Goal: Task Accomplishment & Management: Manage account settings

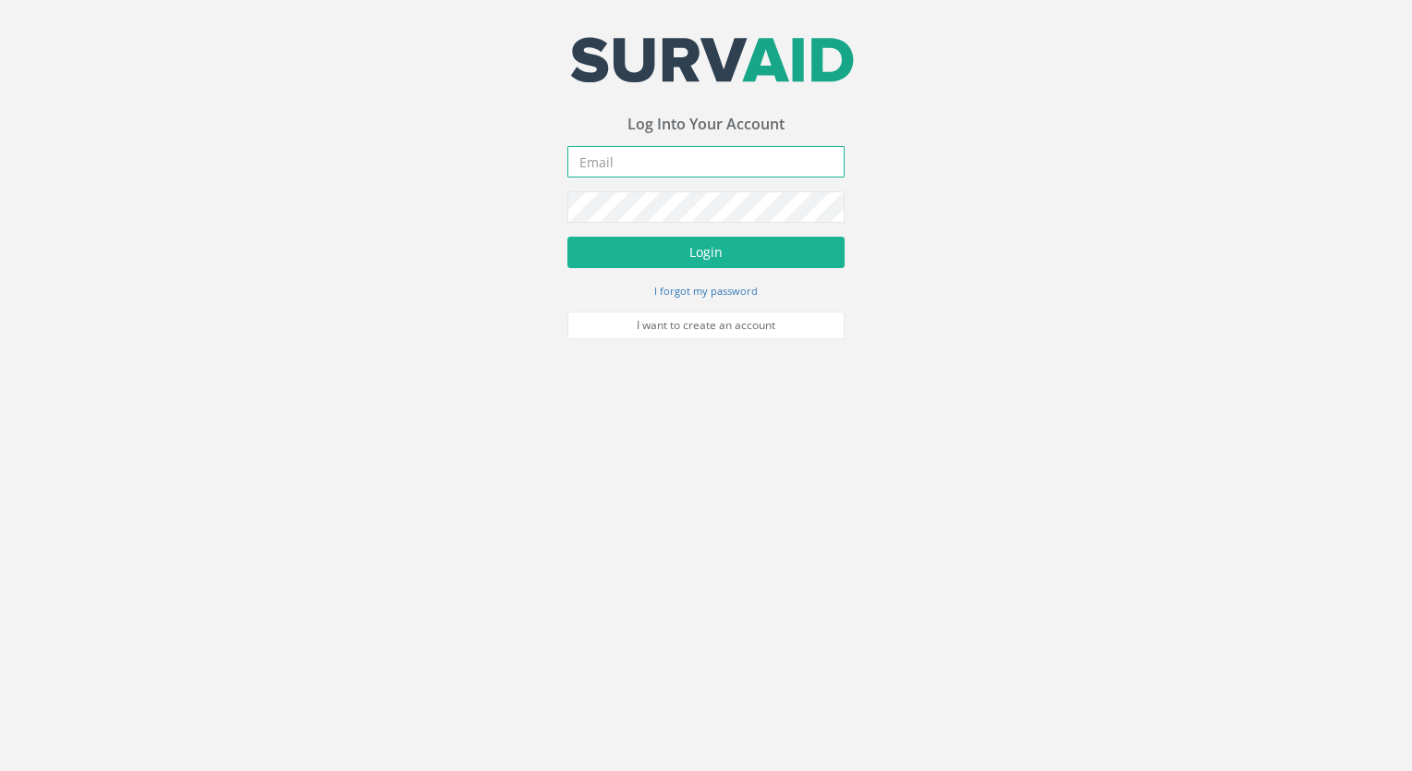
click at [671, 166] on input "email" at bounding box center [705, 161] width 277 height 31
type input "[EMAIL_ADDRESS][DOMAIN_NAME]"
click at [567, 237] on button "Login" at bounding box center [705, 252] width 277 height 31
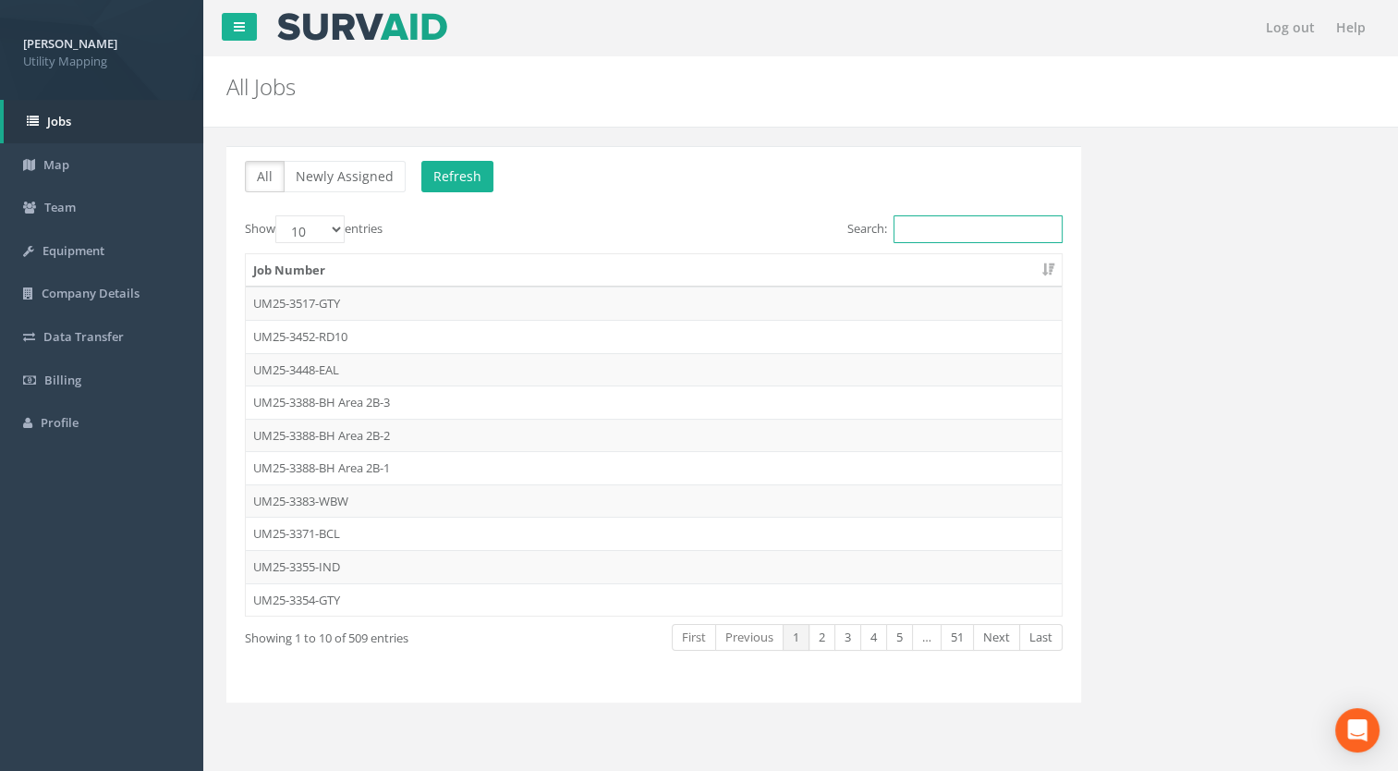
click at [992, 225] on input "Search:" at bounding box center [977, 229] width 169 height 28
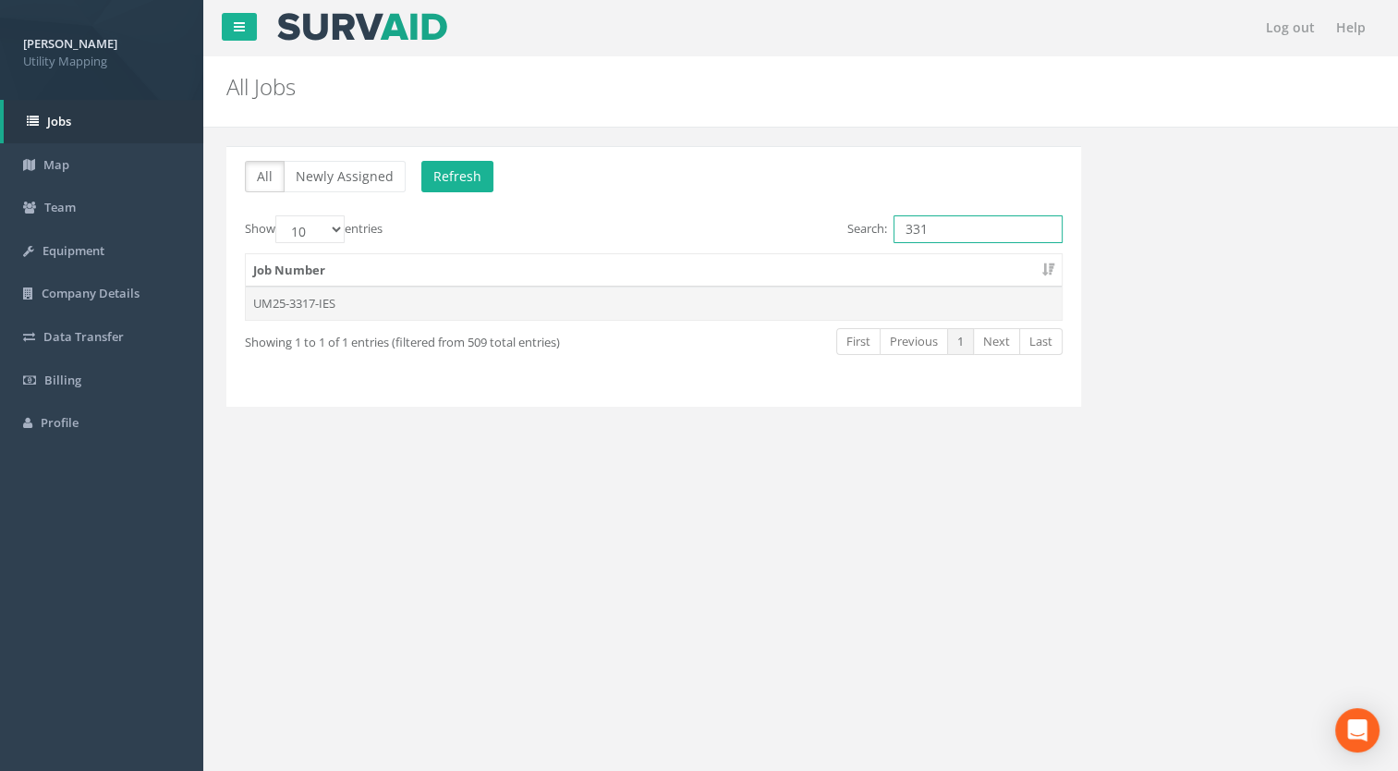
type input "331"
click at [307, 308] on td "UM25-3317-IES" at bounding box center [654, 302] width 816 height 33
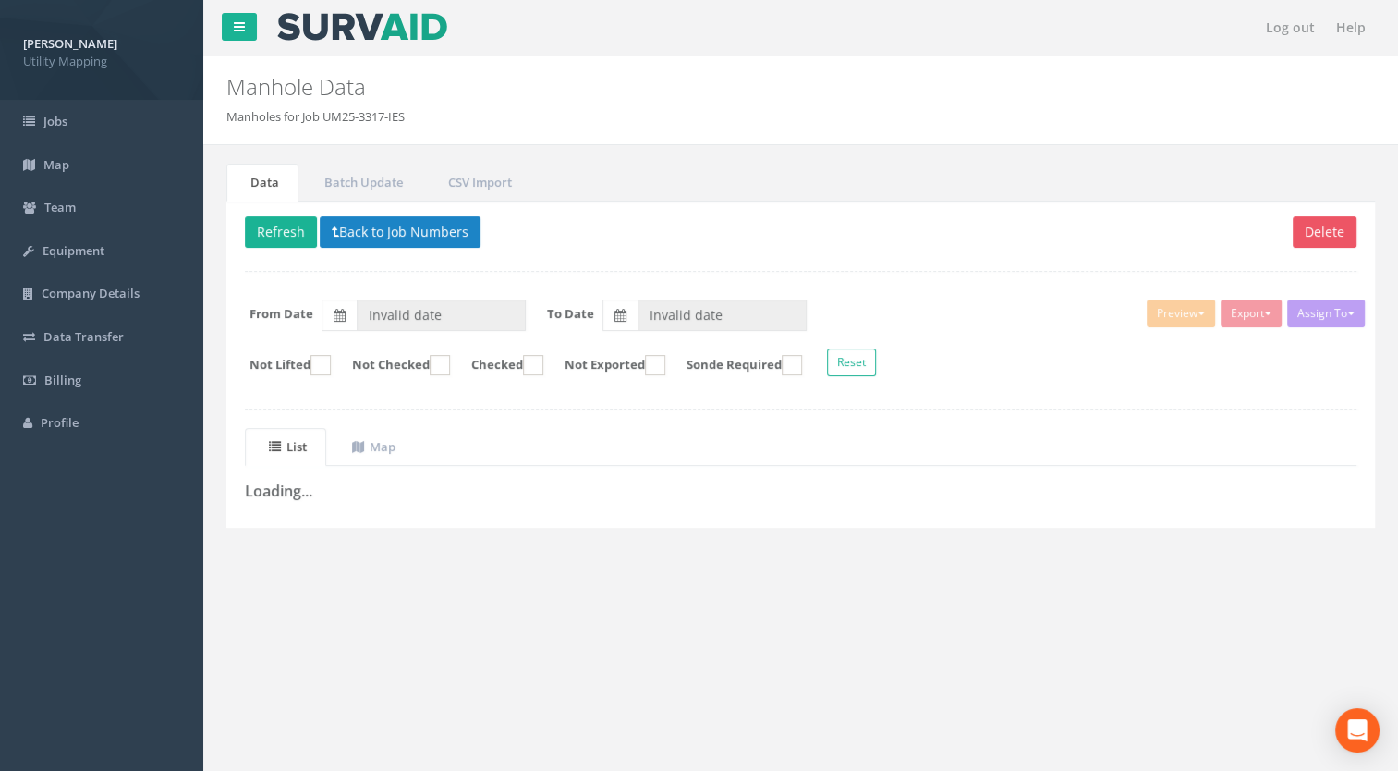
type input "[DATE]"
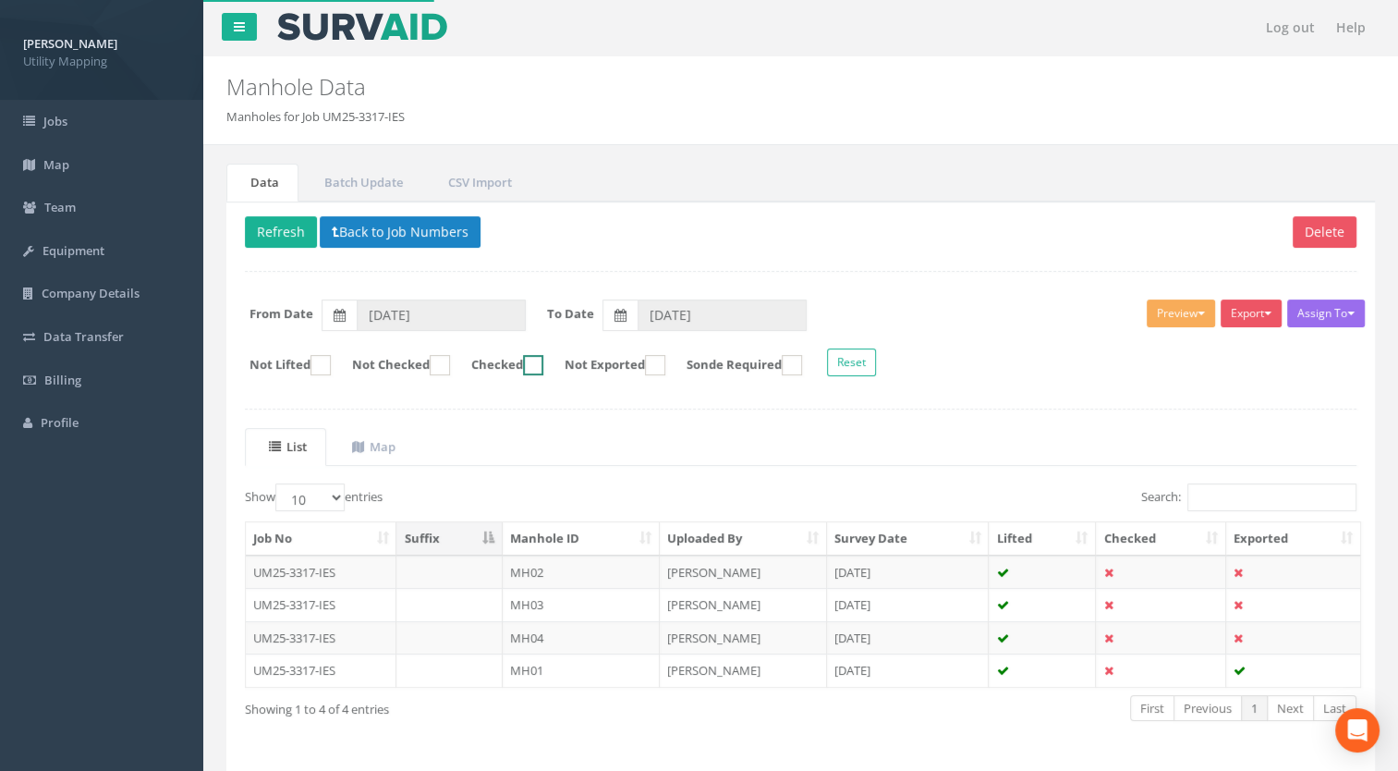
scroll to position [58, 0]
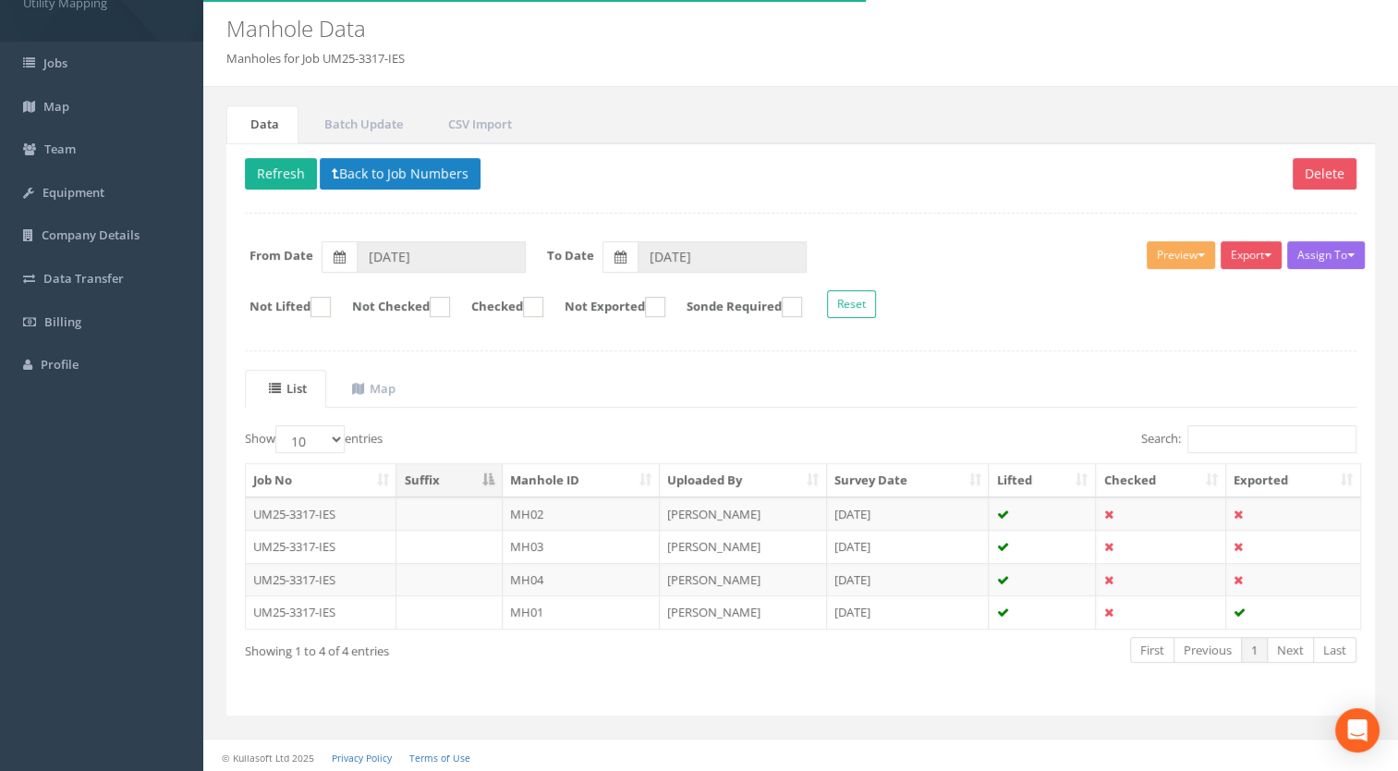
click at [550, 472] on th "Manhole ID" at bounding box center [581, 480] width 157 height 33
drag, startPoint x: 316, startPoint y: 431, endPoint x: 310, endPoint y: 452, distance: 22.0
click at [316, 431] on select "10 25 50 100" at bounding box center [309, 439] width 69 height 28
select select "100"
click at [278, 425] on select "10 25 50 100" at bounding box center [309, 439] width 69 height 28
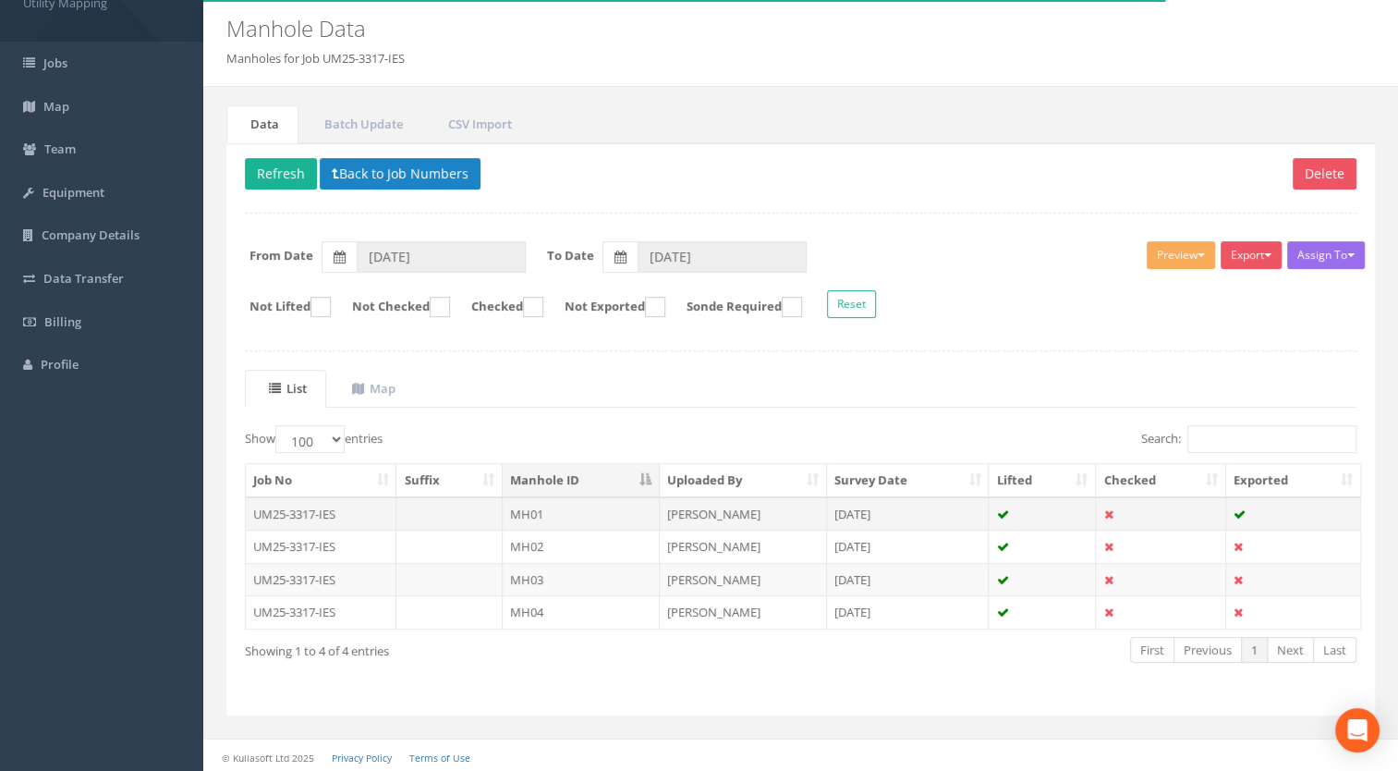
click at [537, 513] on td "MH01" at bounding box center [581, 513] width 157 height 33
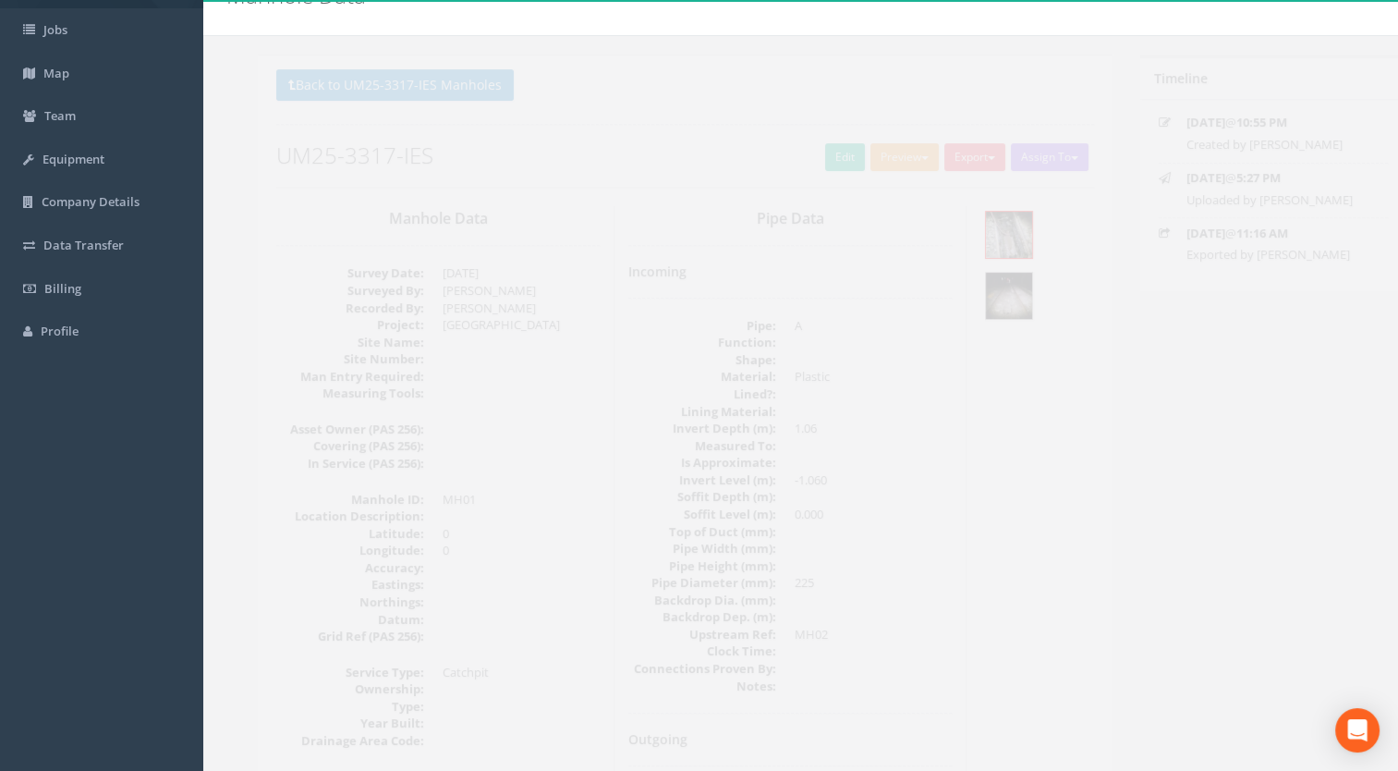
scroll to position [0, 0]
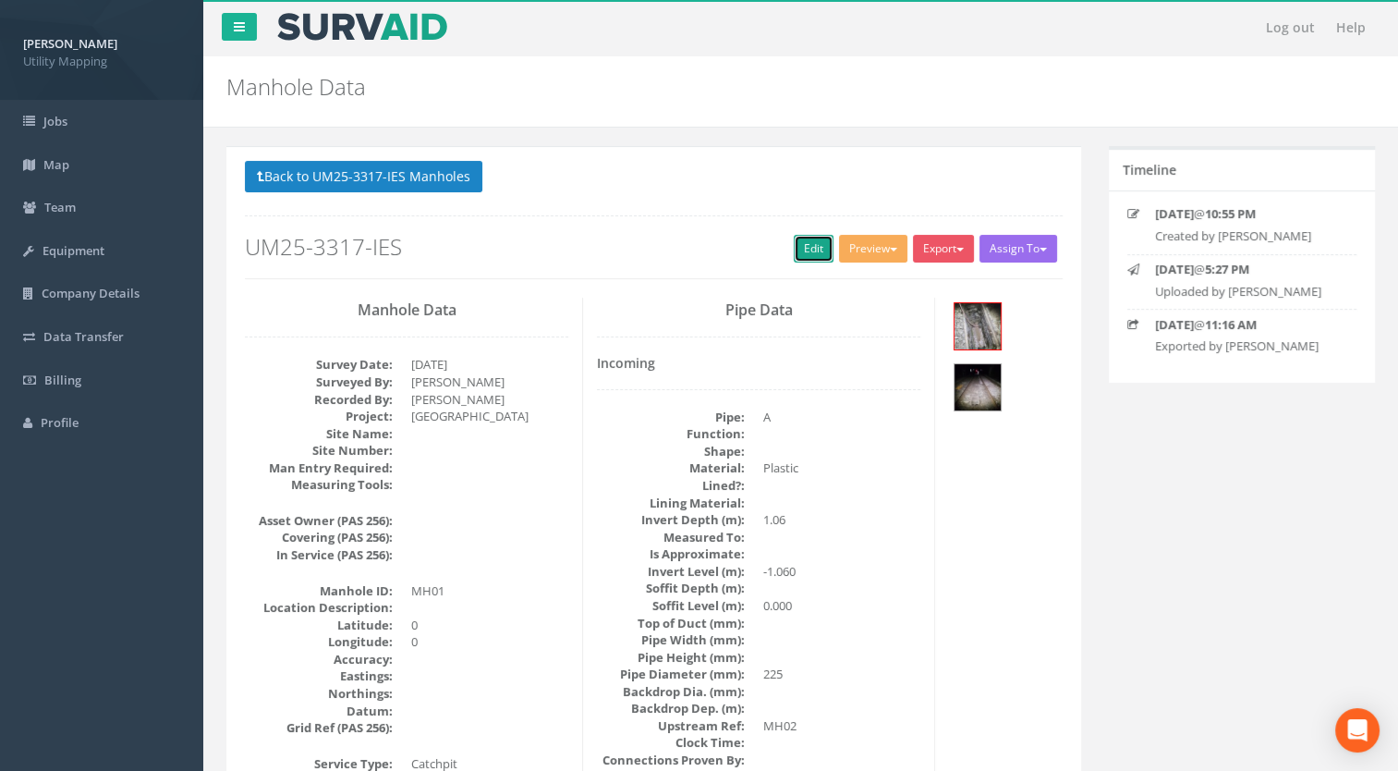
click at [796, 246] on link "Edit" at bounding box center [814, 249] width 40 height 28
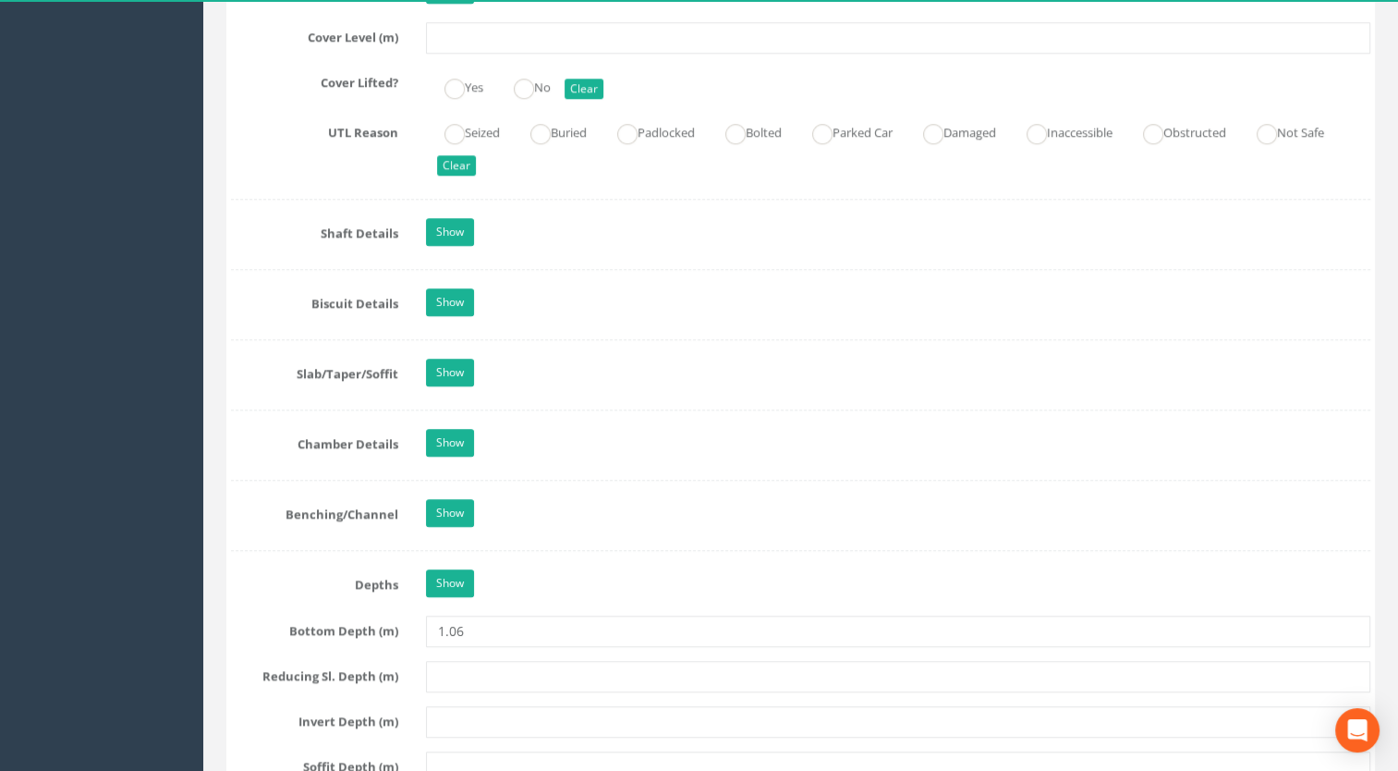
scroll to position [1848, 0]
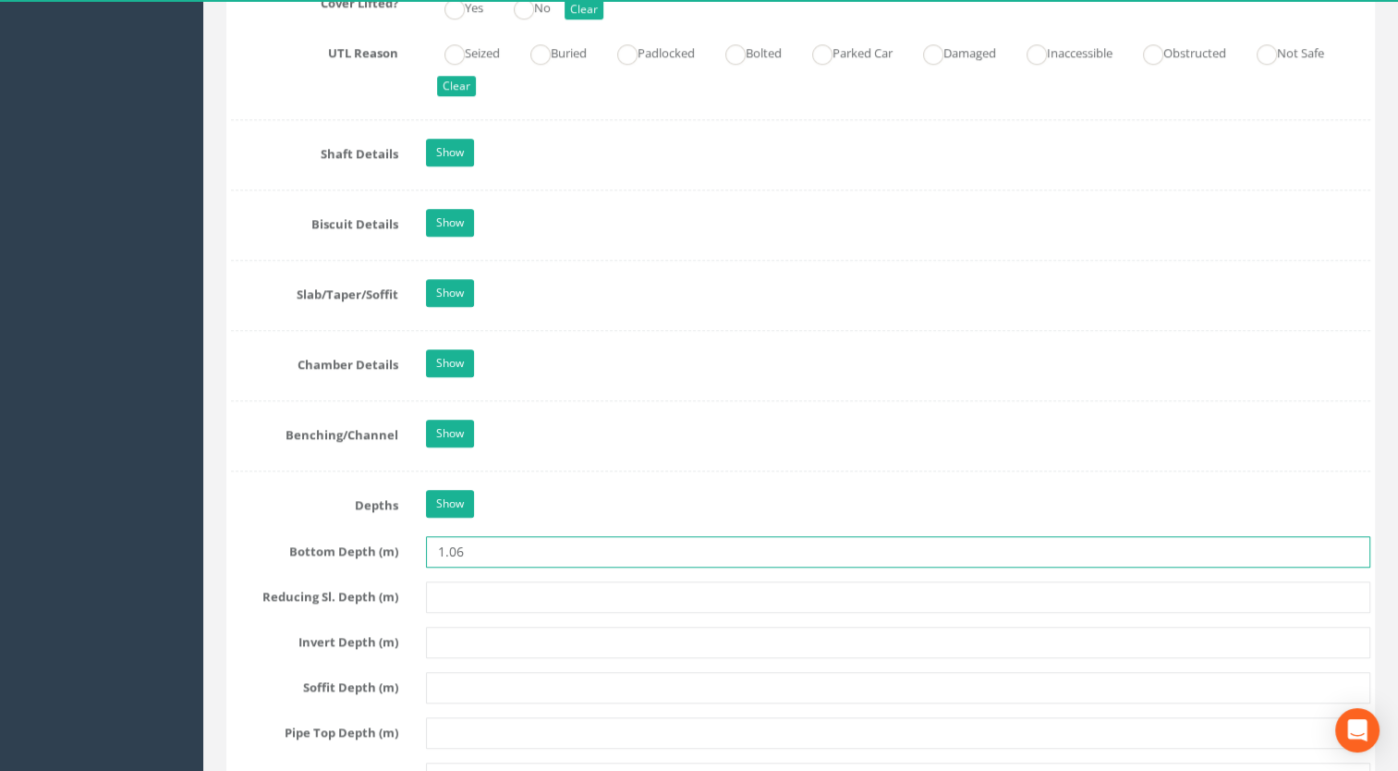
click at [517, 541] on input "1.06" at bounding box center [898, 551] width 945 height 31
type input "1.07"
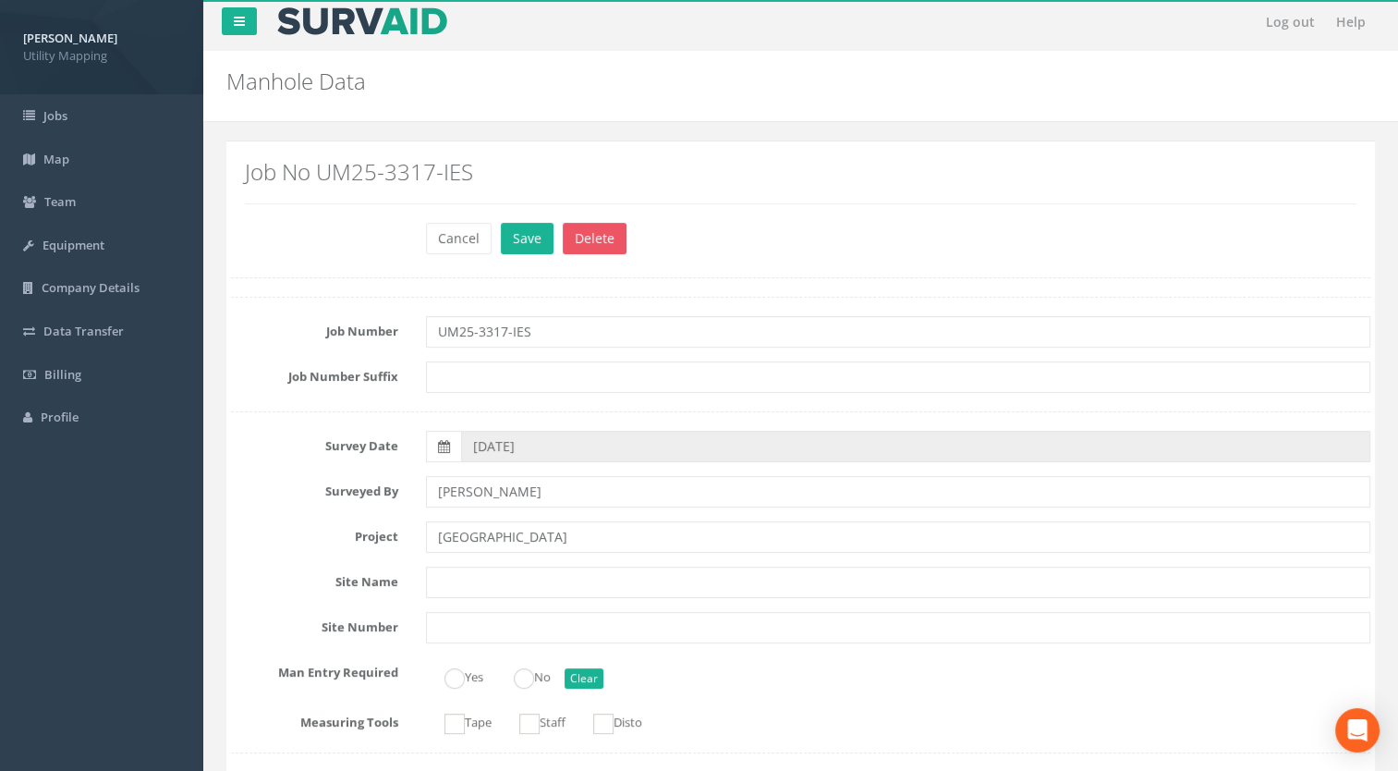
scroll to position [0, 0]
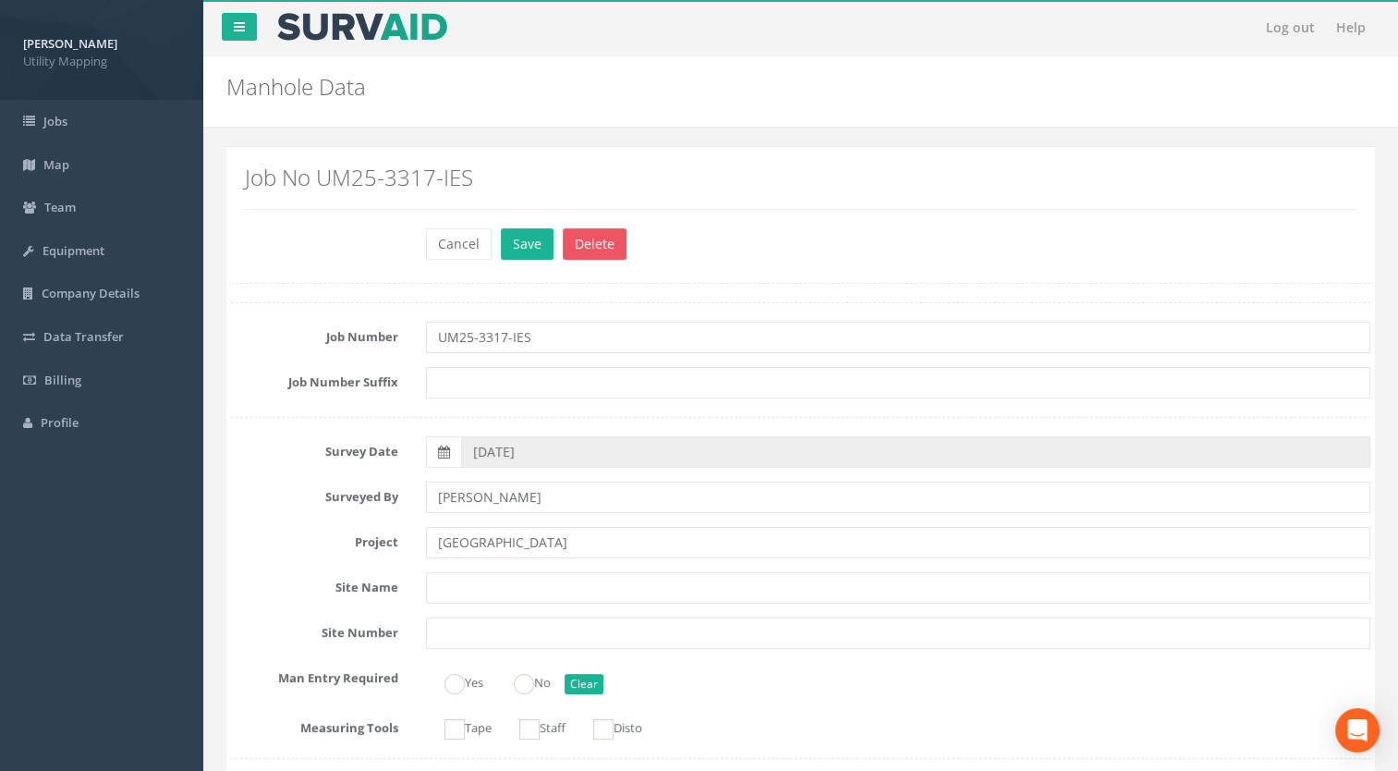
click at [458, 225] on div "Job No UM25-3317-IES" at bounding box center [800, 194] width 1139 height 67
click at [458, 229] on button "Cancel" at bounding box center [459, 243] width 66 height 31
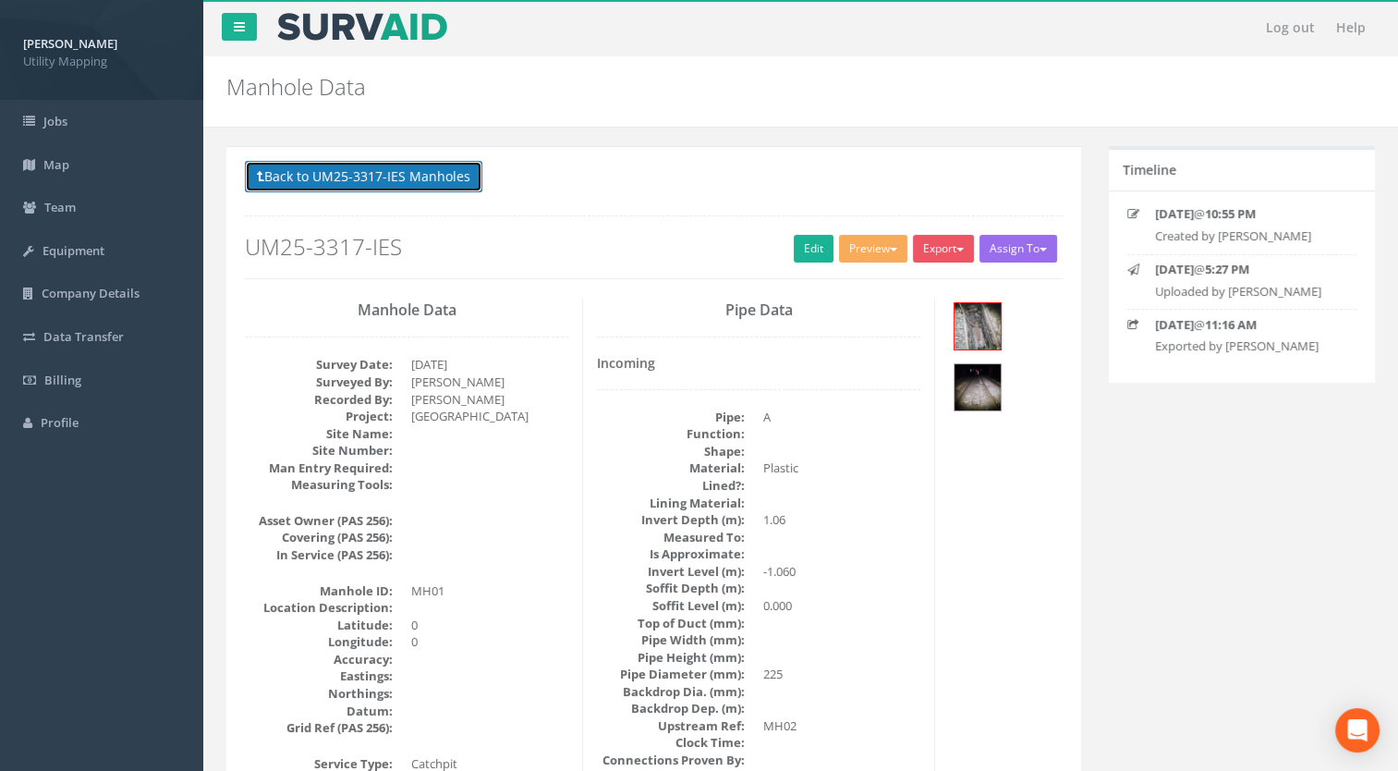
click at [417, 170] on button "Back to UM25-3317-IES Manholes" at bounding box center [363, 176] width 237 height 31
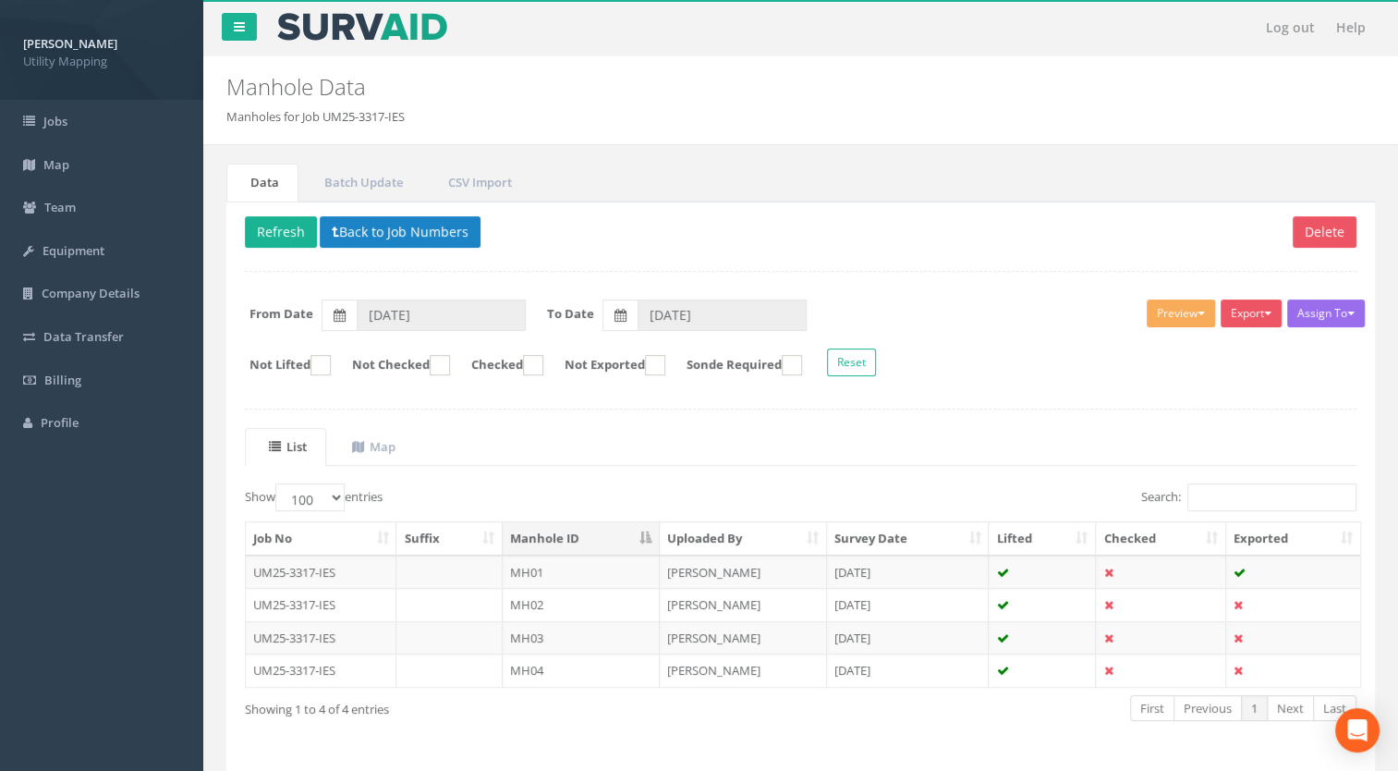
click at [536, 601] on td "MH02" at bounding box center [581, 604] width 157 height 33
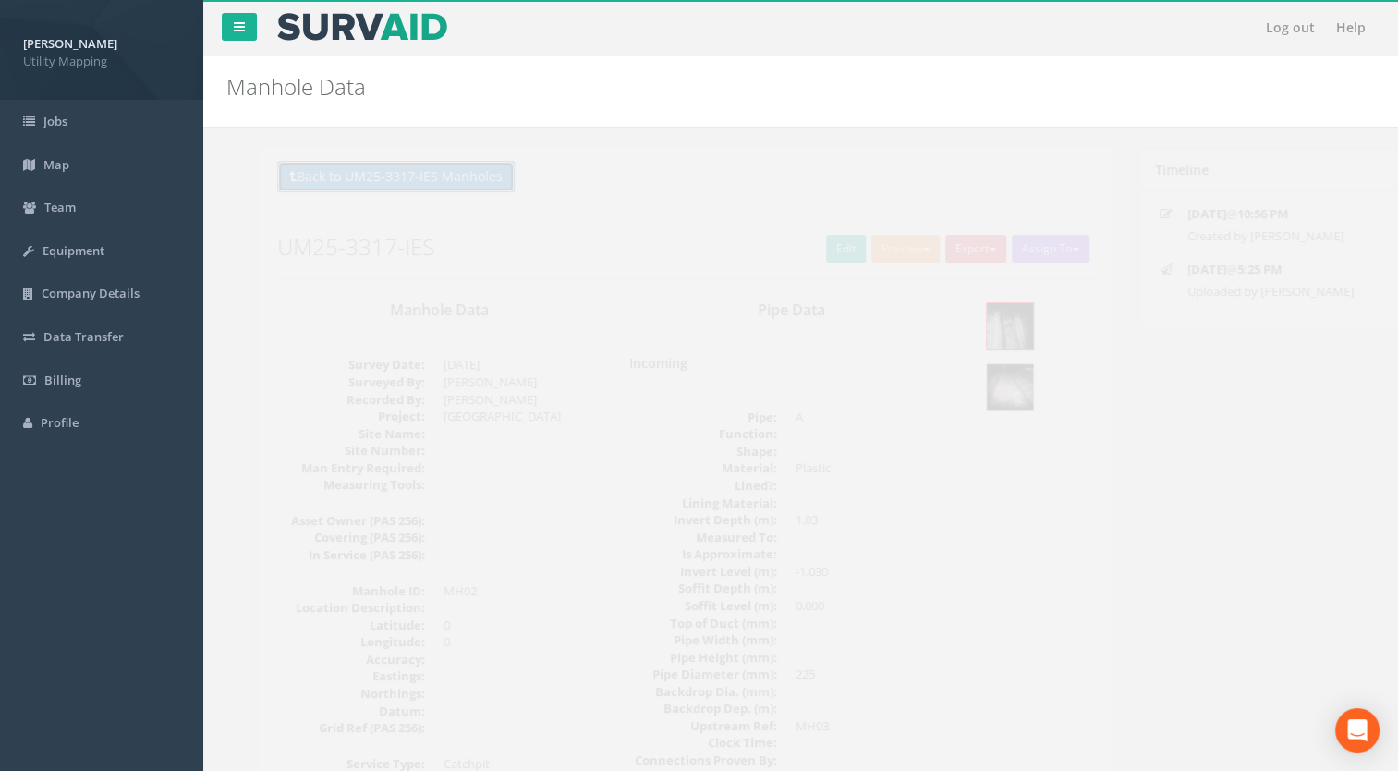
click at [401, 176] on button "Back to UM25-3317-IES Manholes" at bounding box center [363, 176] width 237 height 31
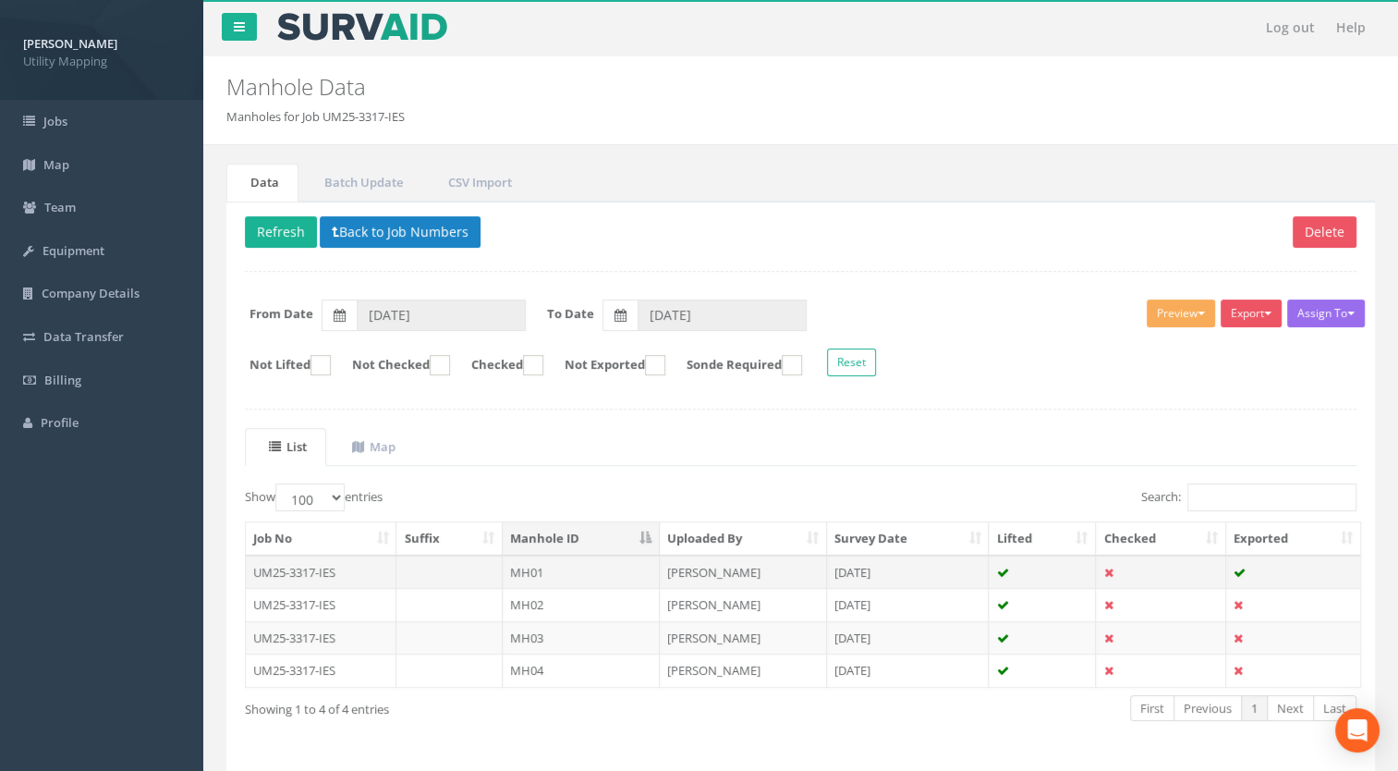
click at [538, 565] on td "MH01" at bounding box center [581, 571] width 157 height 33
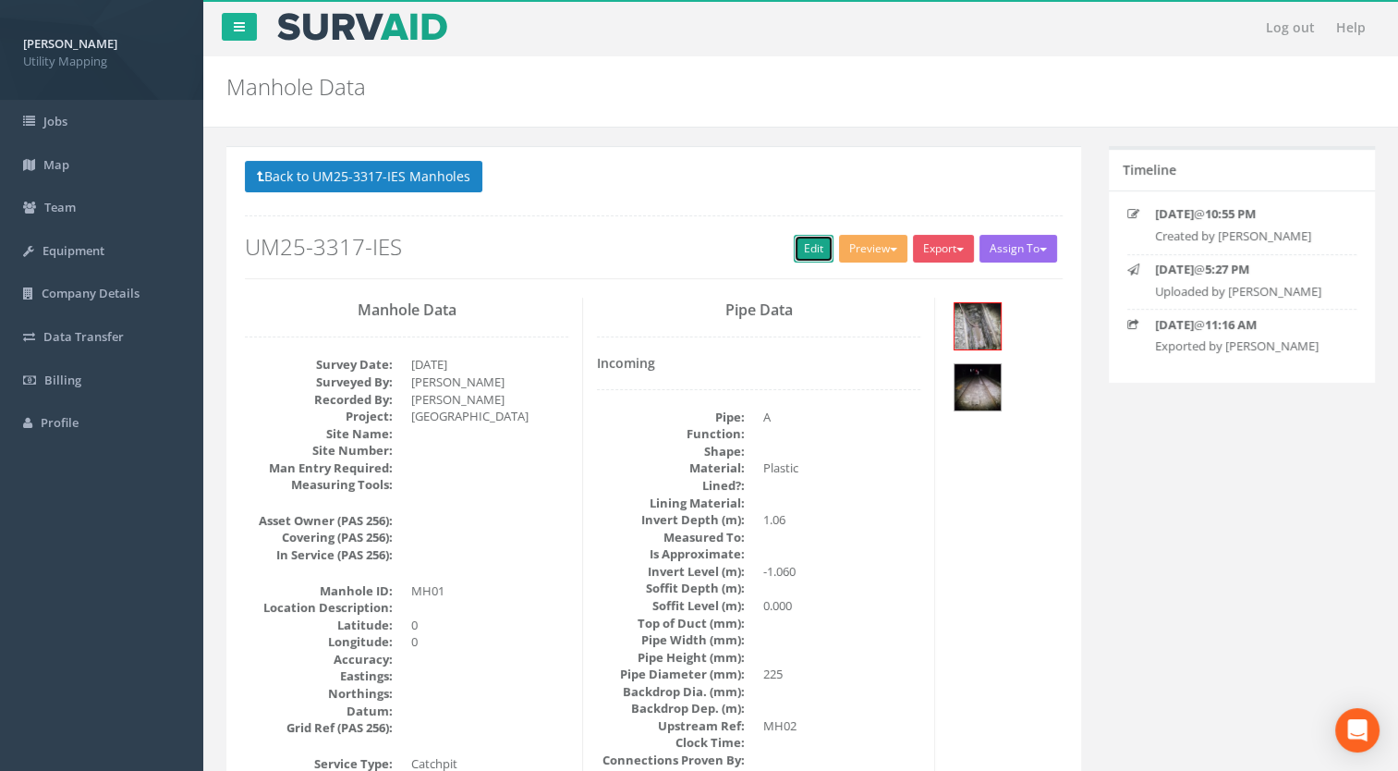
click at [801, 247] on link "Edit" at bounding box center [814, 249] width 40 height 28
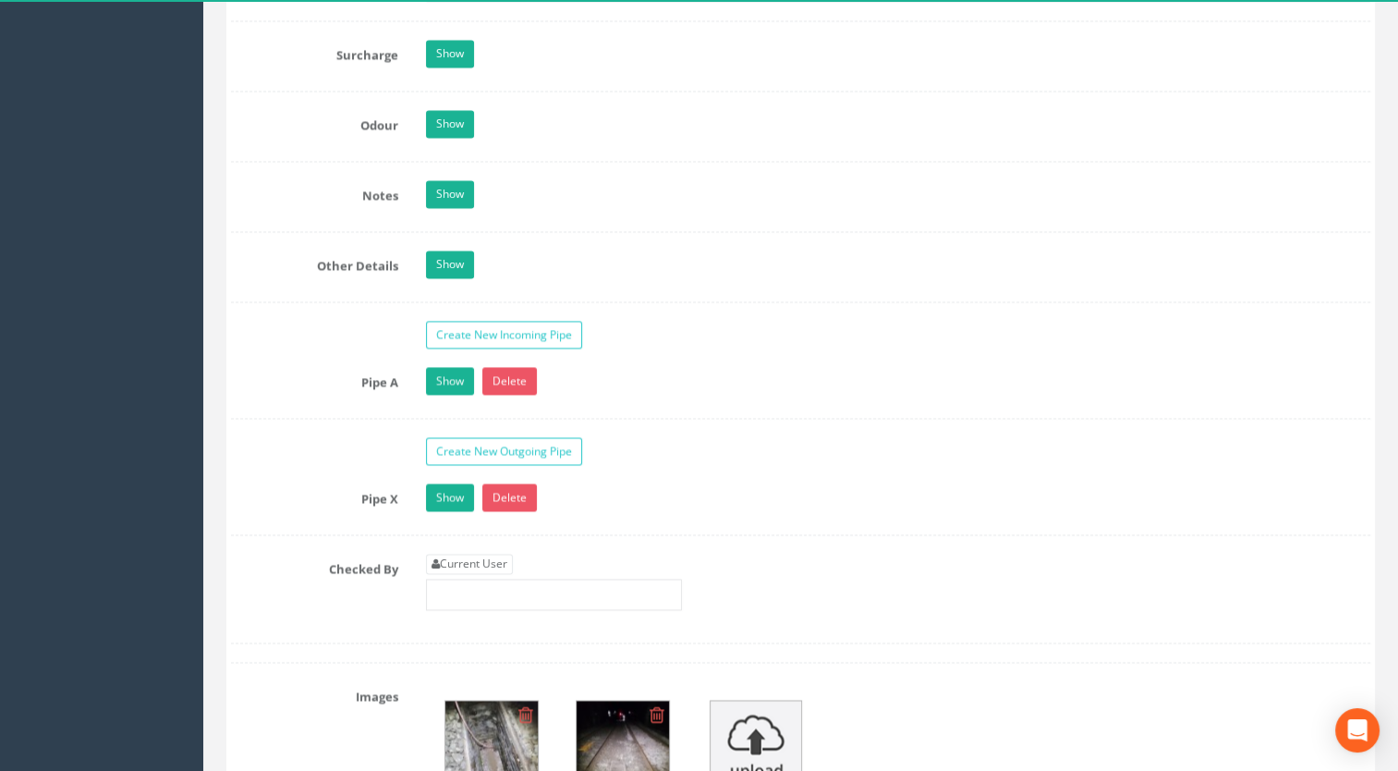
scroll to position [2864, 0]
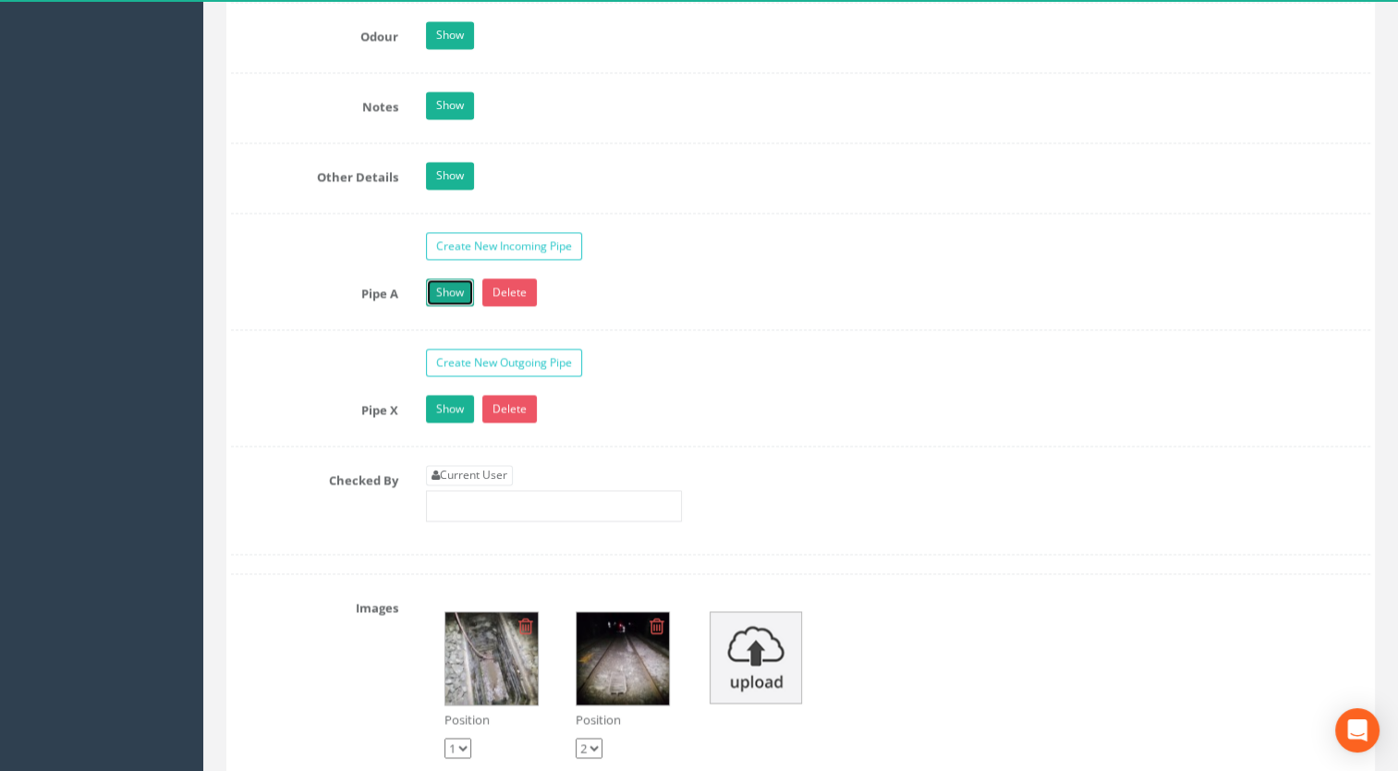
click at [453, 280] on link "Show" at bounding box center [450, 292] width 48 height 28
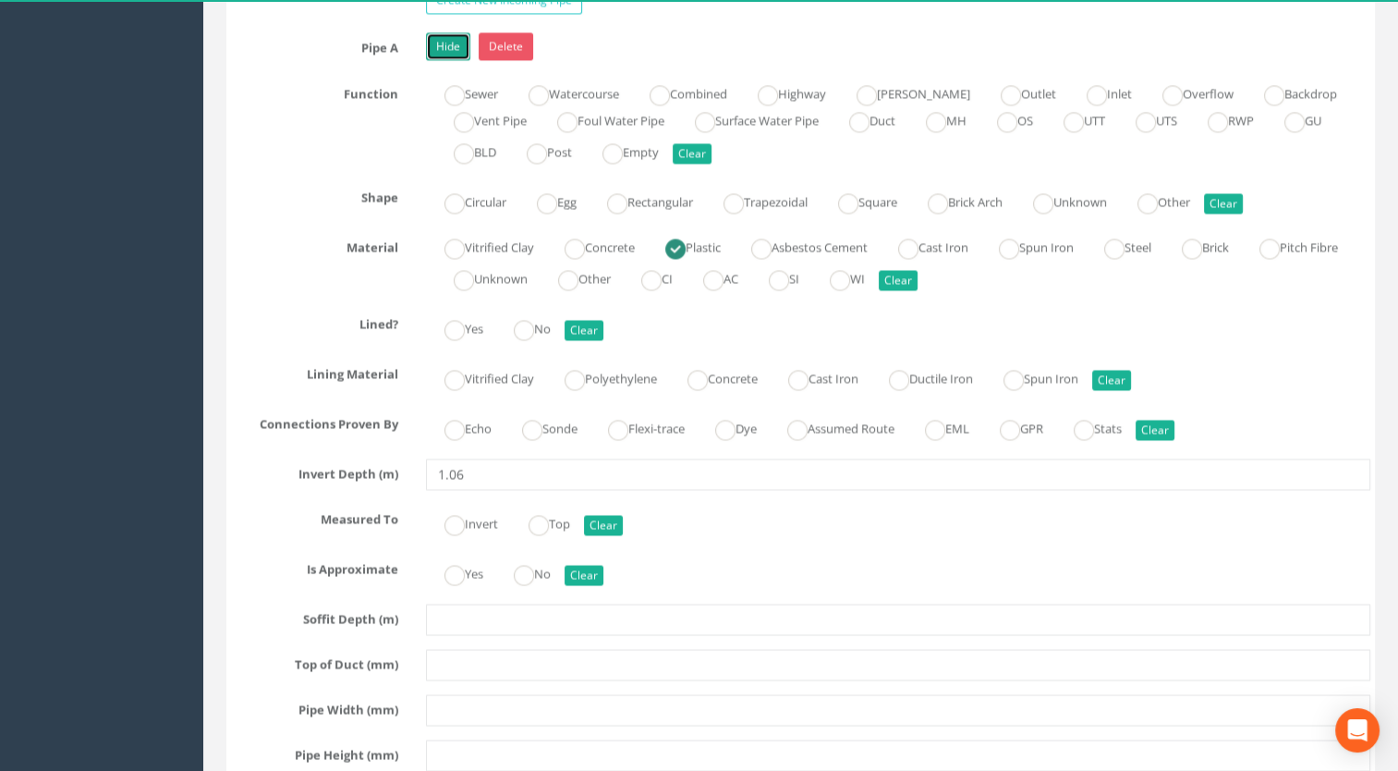
scroll to position [3326, 0]
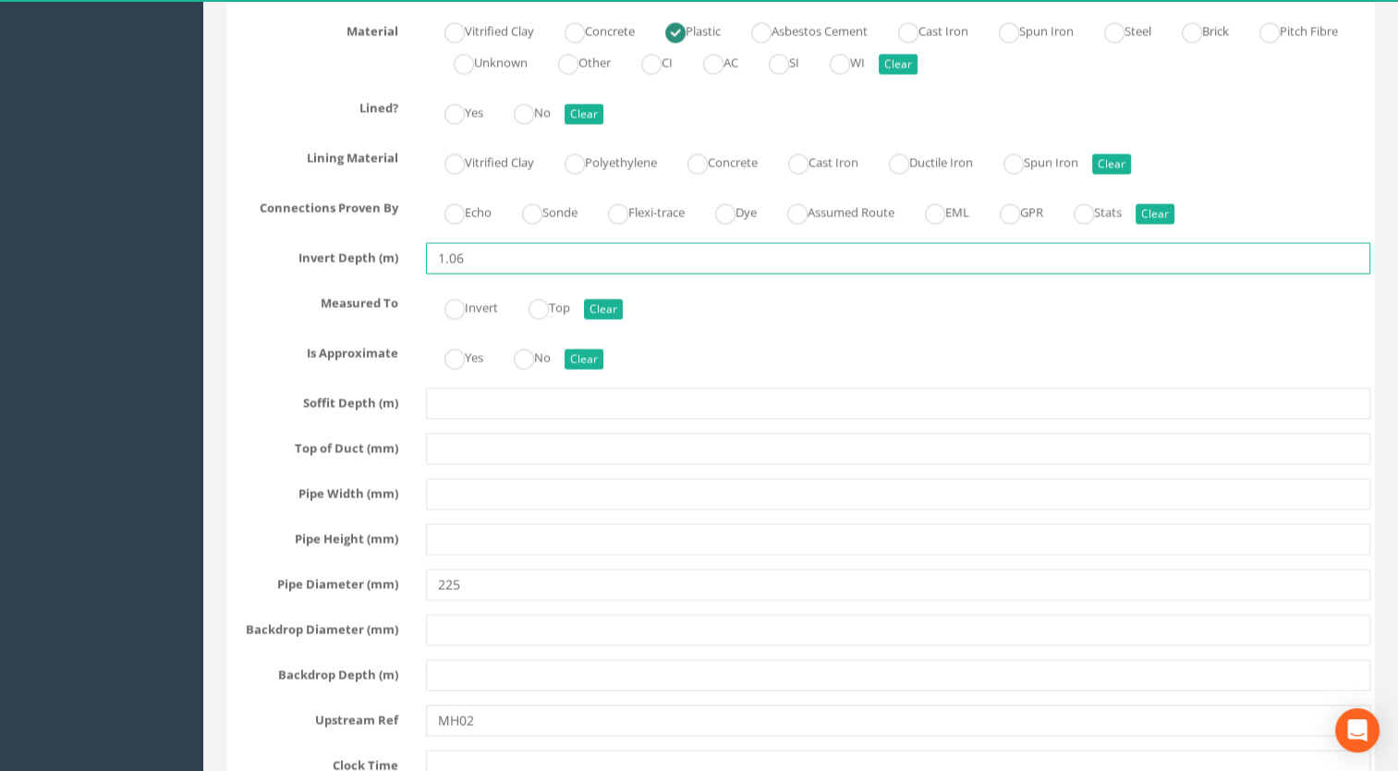
click at [492, 242] on input "1.06" at bounding box center [898, 257] width 945 height 31
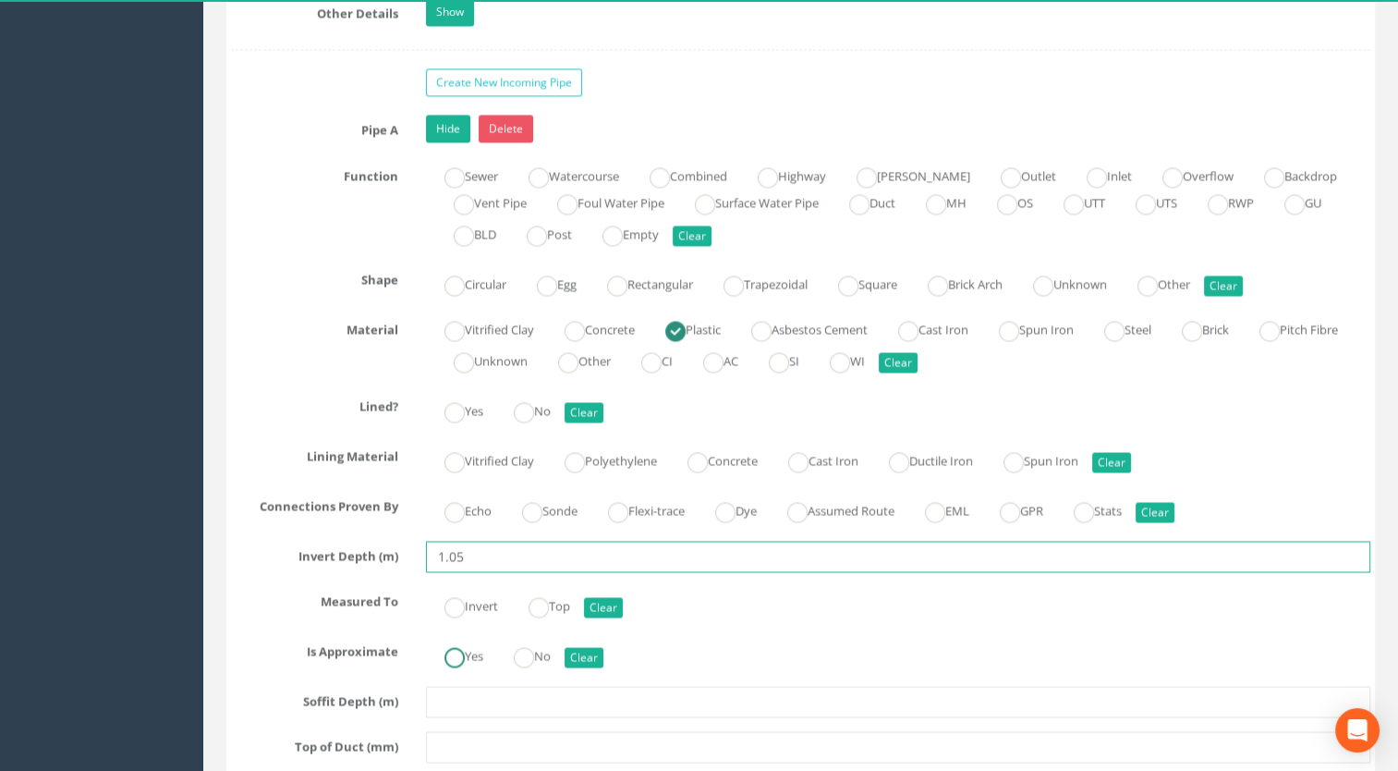
scroll to position [2864, 0]
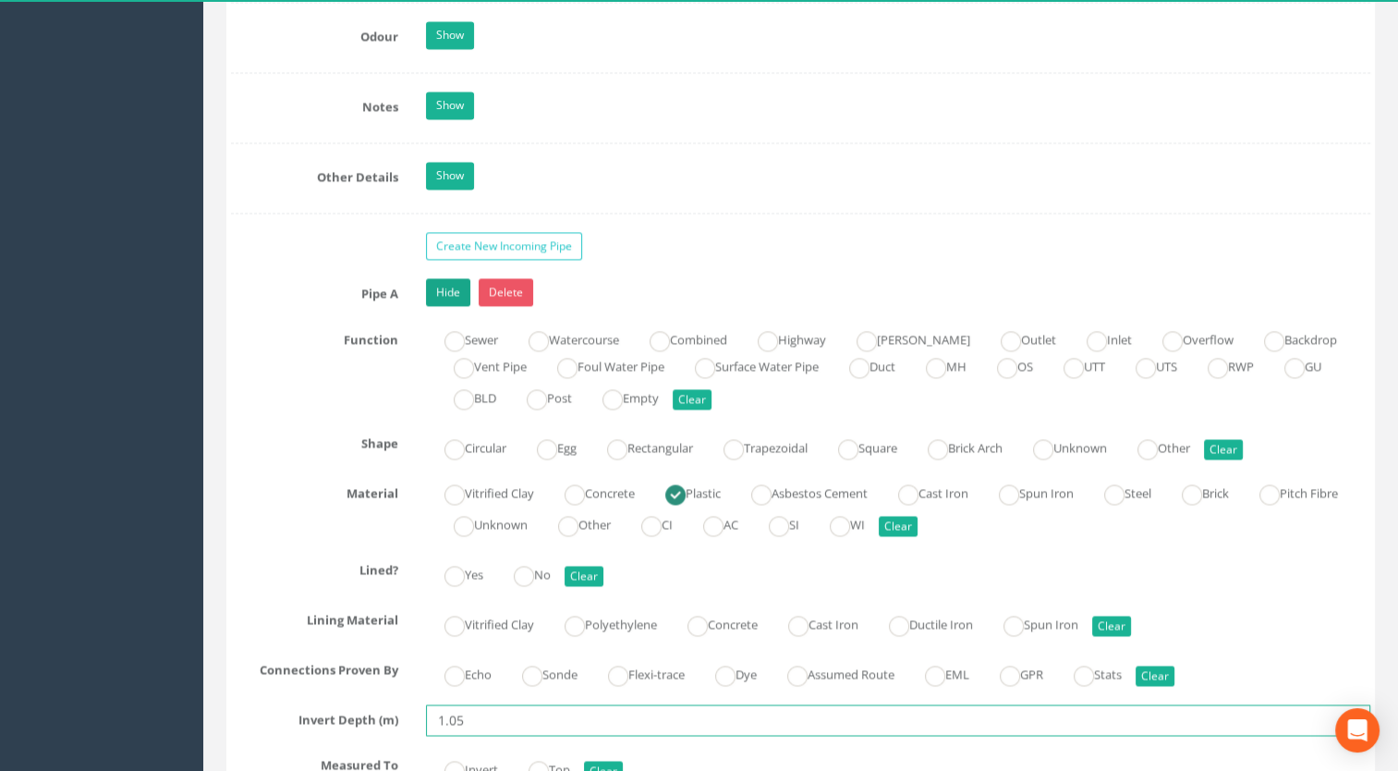
type input "1.05"
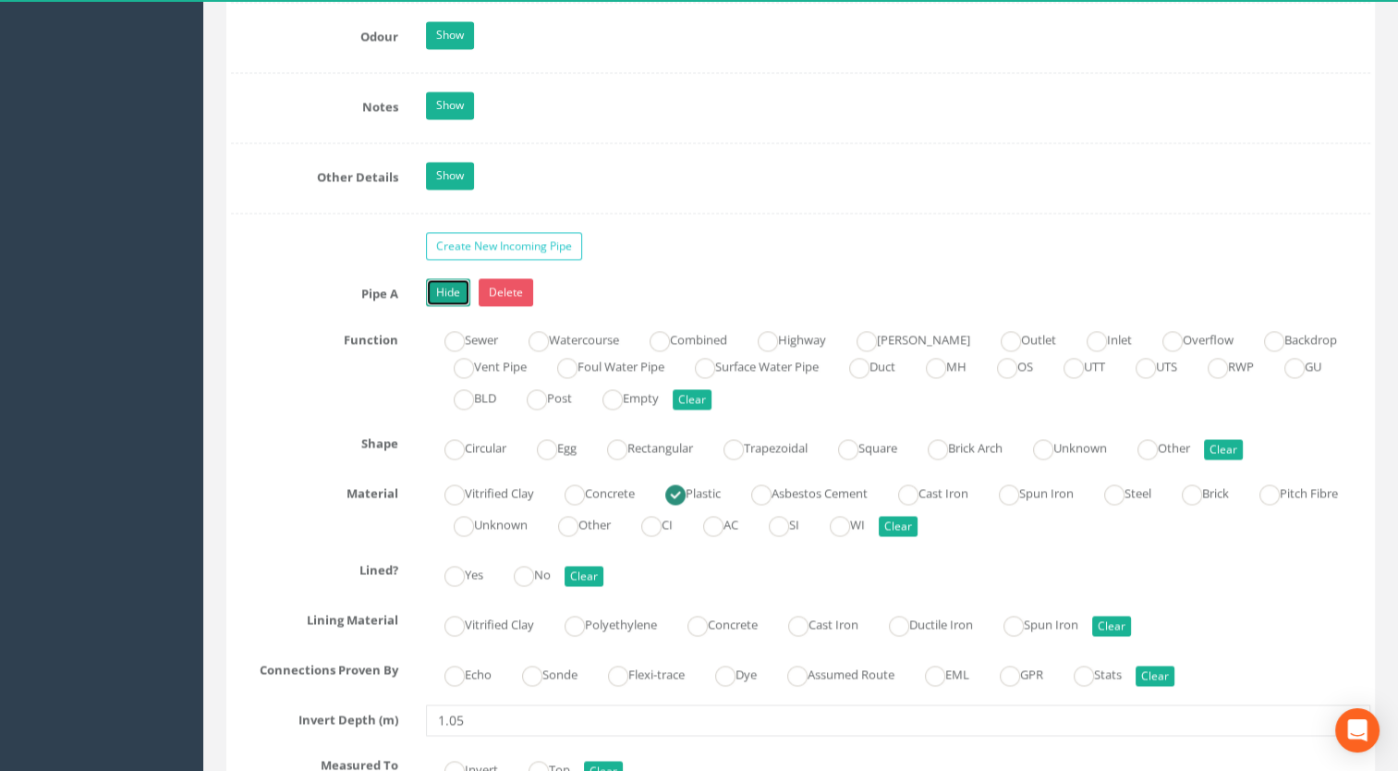
click at [447, 281] on link "Hide" at bounding box center [448, 292] width 44 height 28
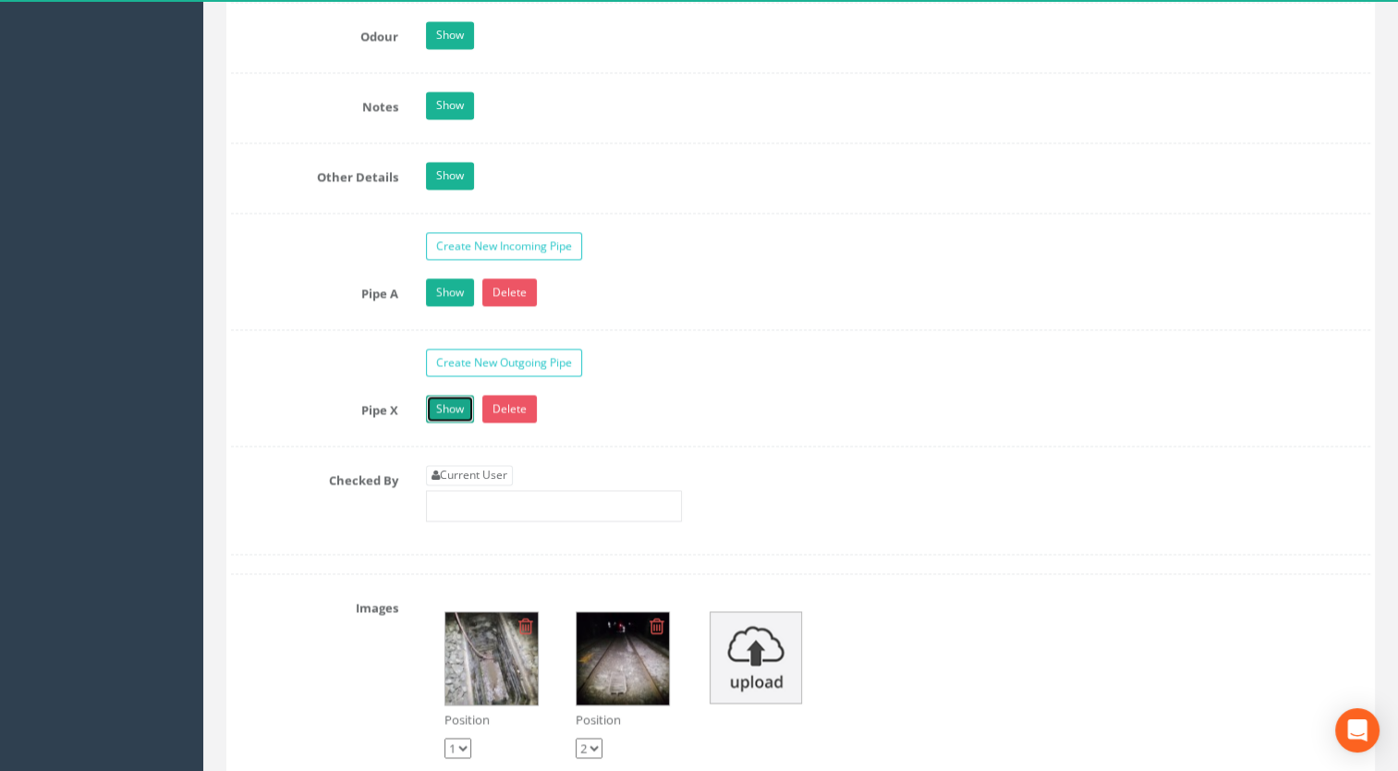
click at [443, 395] on link "Show" at bounding box center [450, 409] width 48 height 28
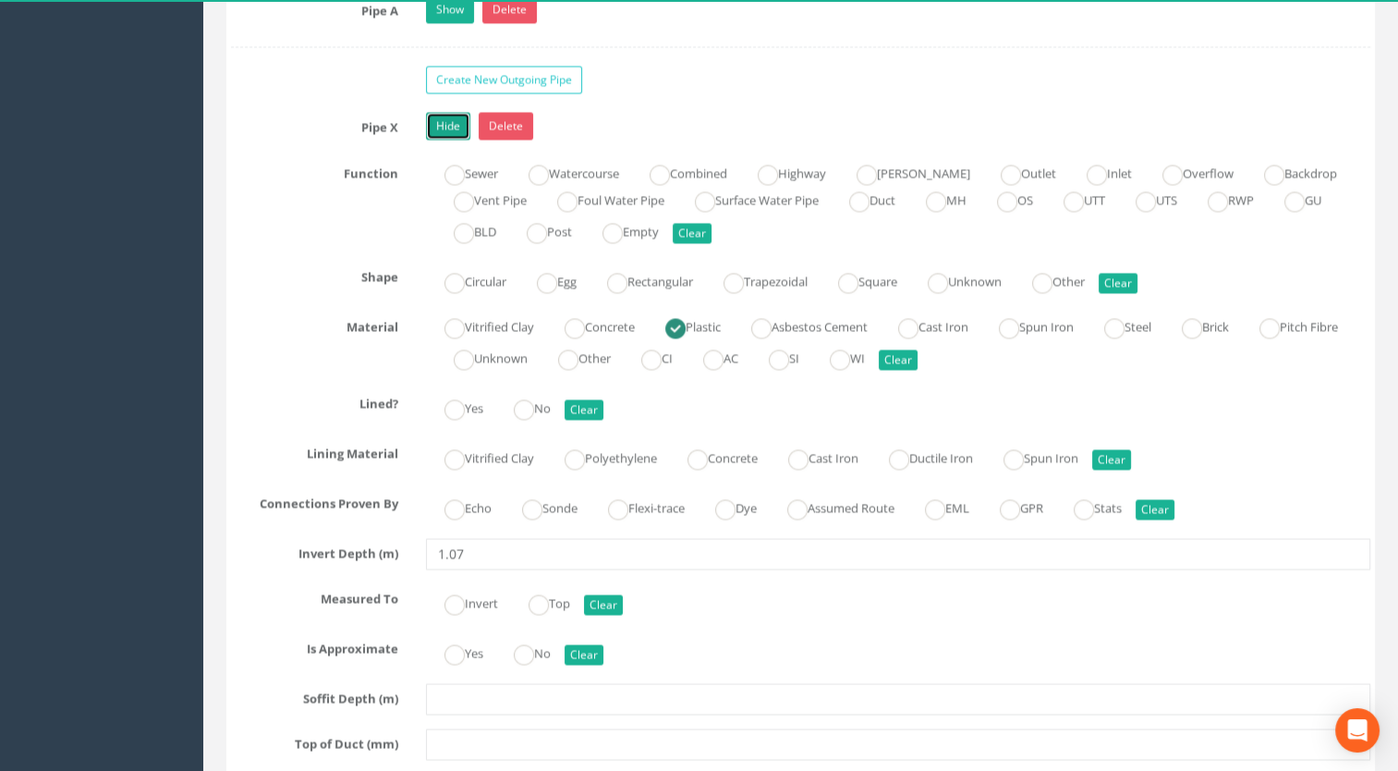
scroll to position [3326, 0]
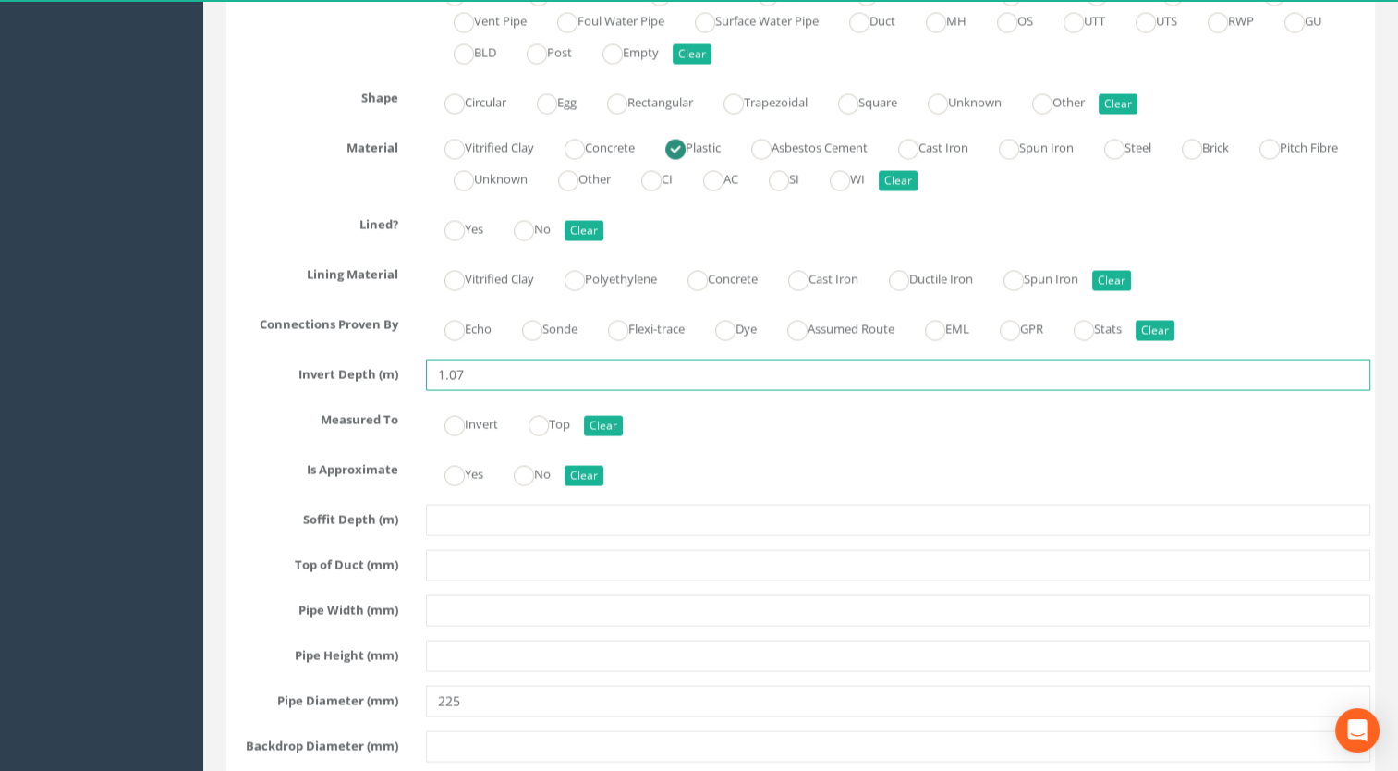
click at [481, 372] on input "1.07" at bounding box center [898, 373] width 945 height 31
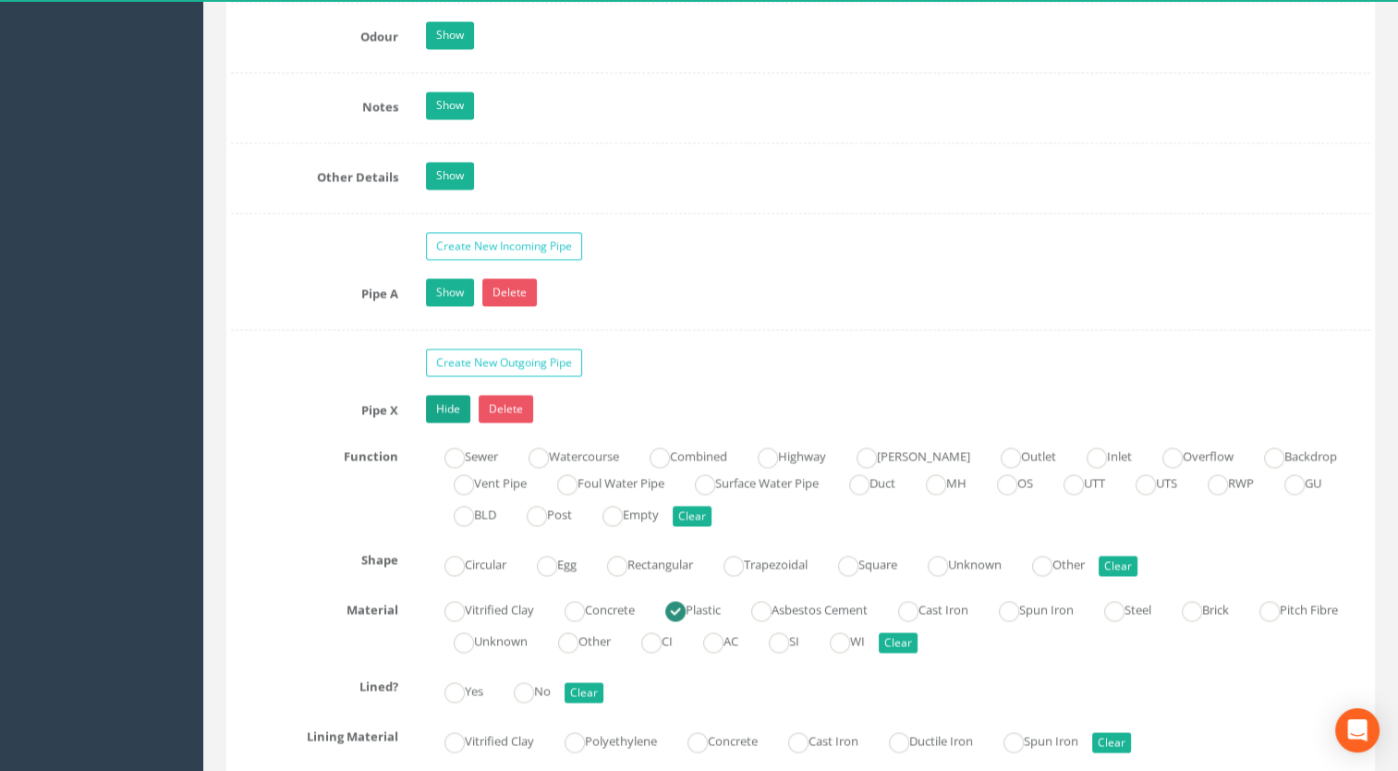
type input "1.06"
click at [429, 399] on link "Hide" at bounding box center [448, 409] width 44 height 28
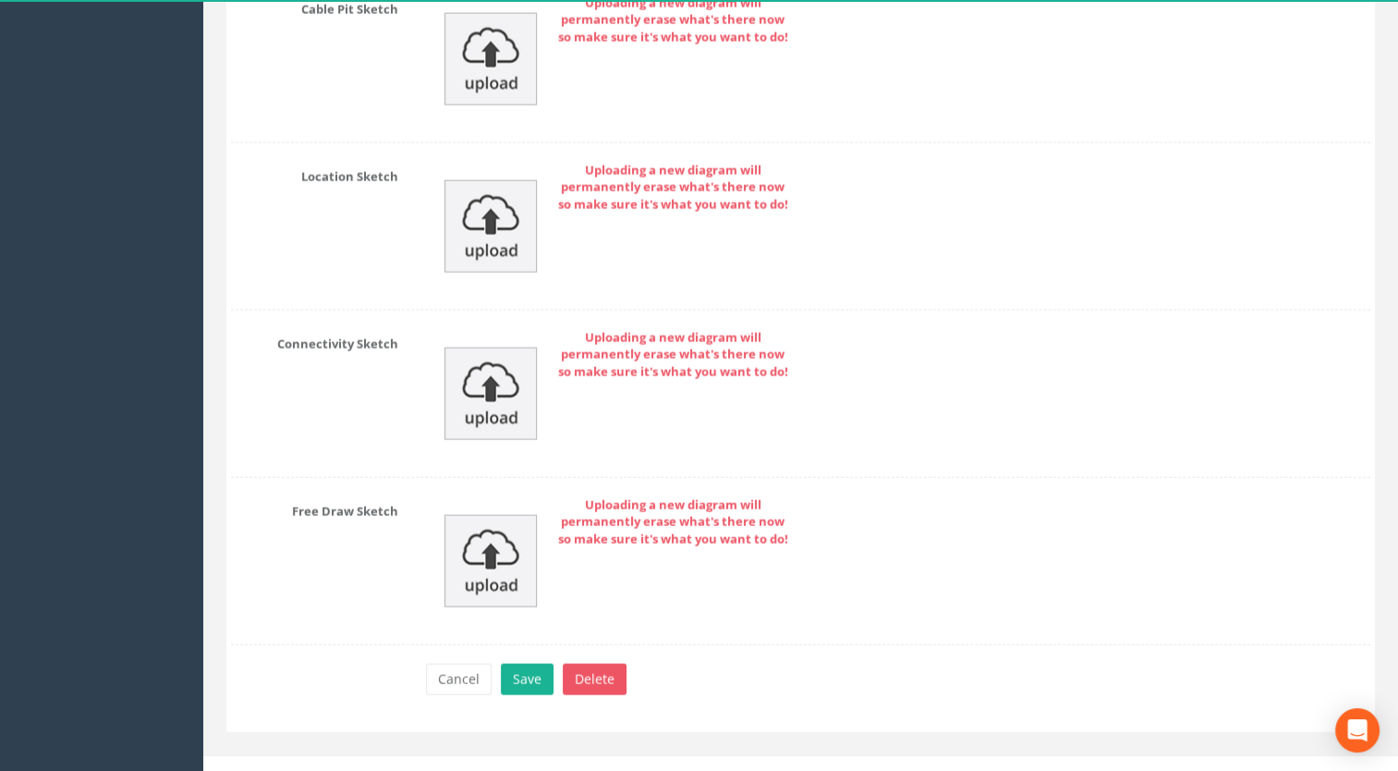
scroll to position [4114, 0]
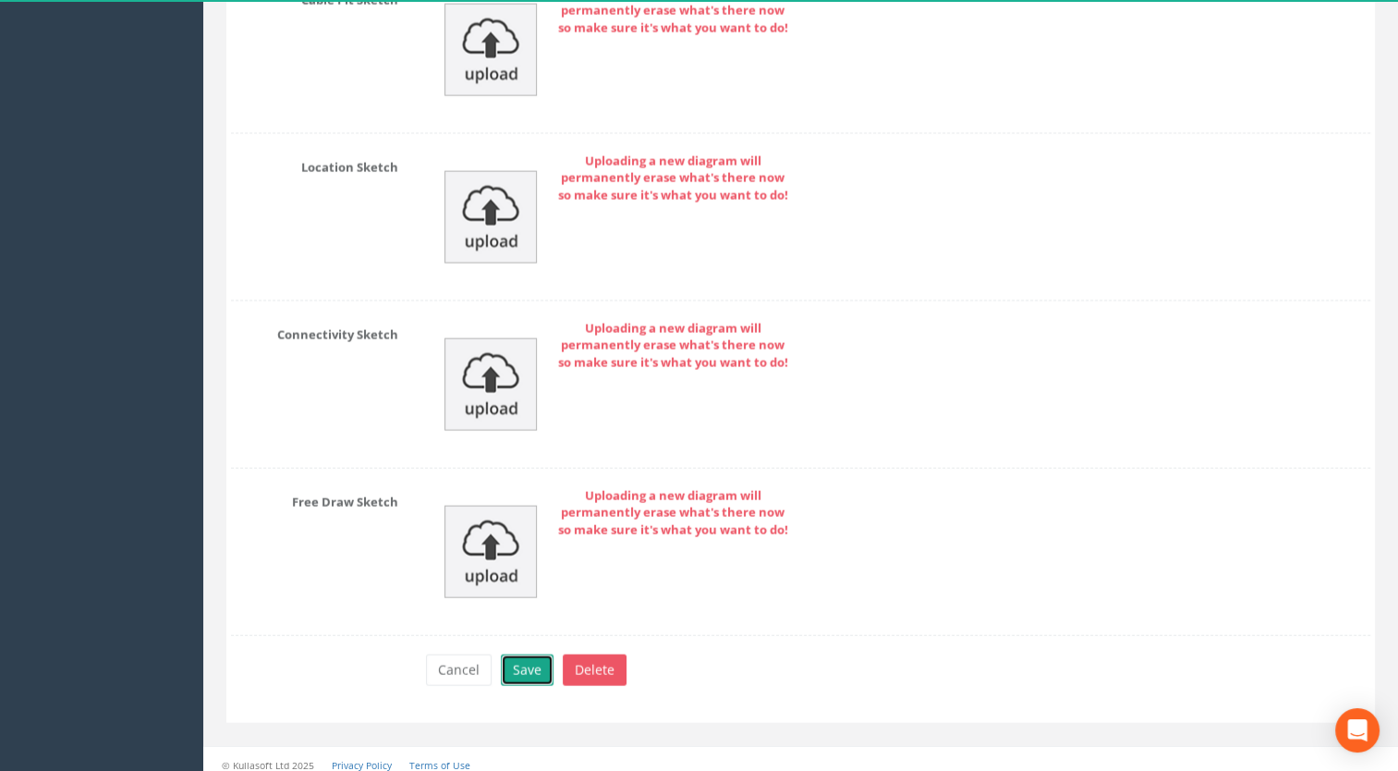
click at [518, 664] on button "Save" at bounding box center [527, 669] width 53 height 31
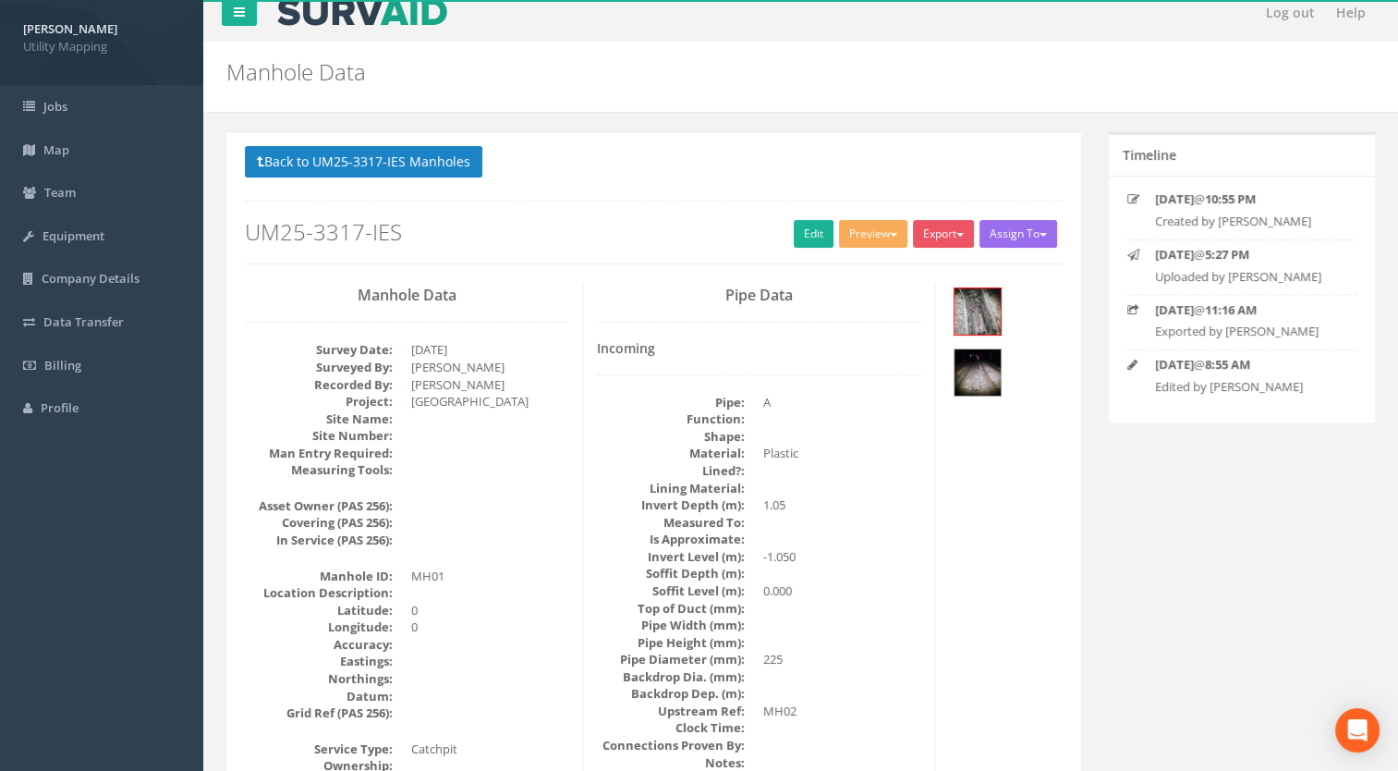
scroll to position [0, 0]
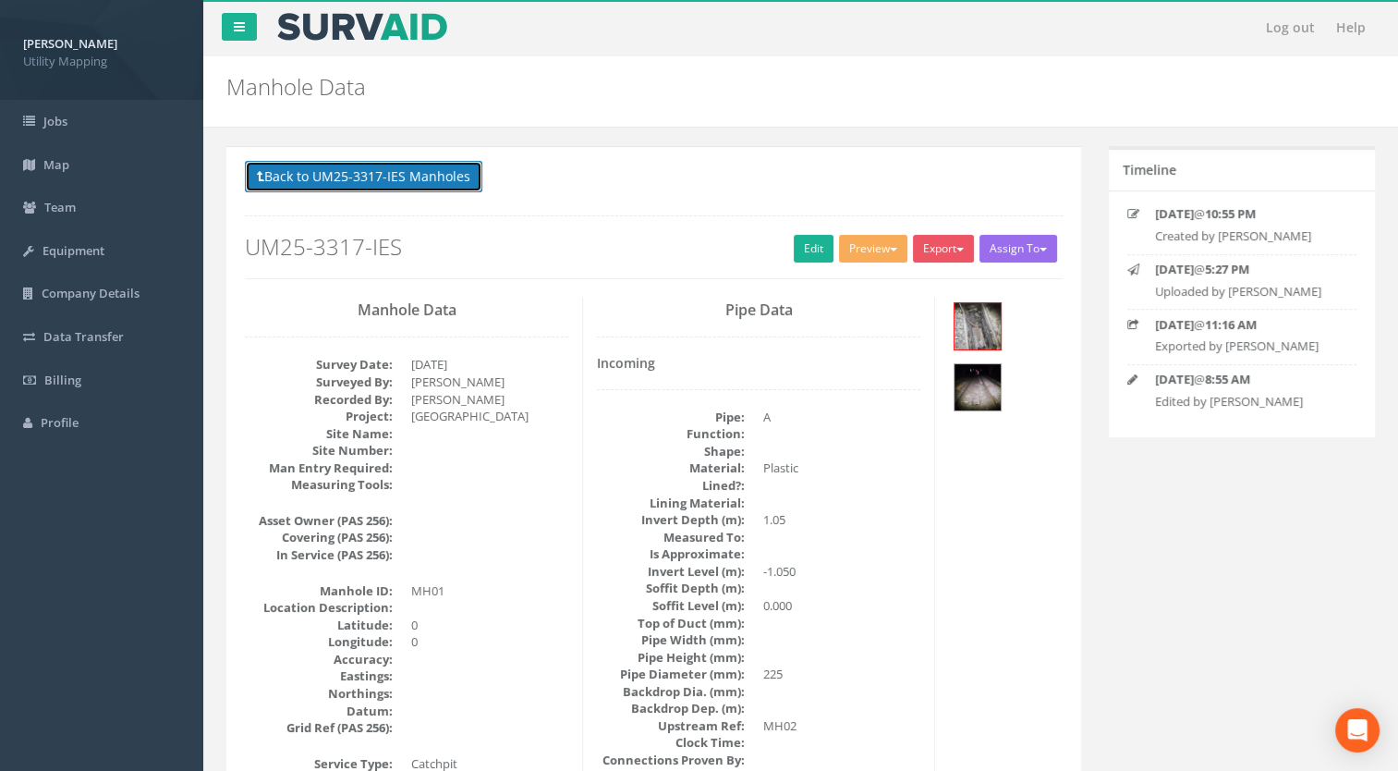
click at [403, 182] on button "Back to UM25-3317-IES Manholes" at bounding box center [363, 176] width 237 height 31
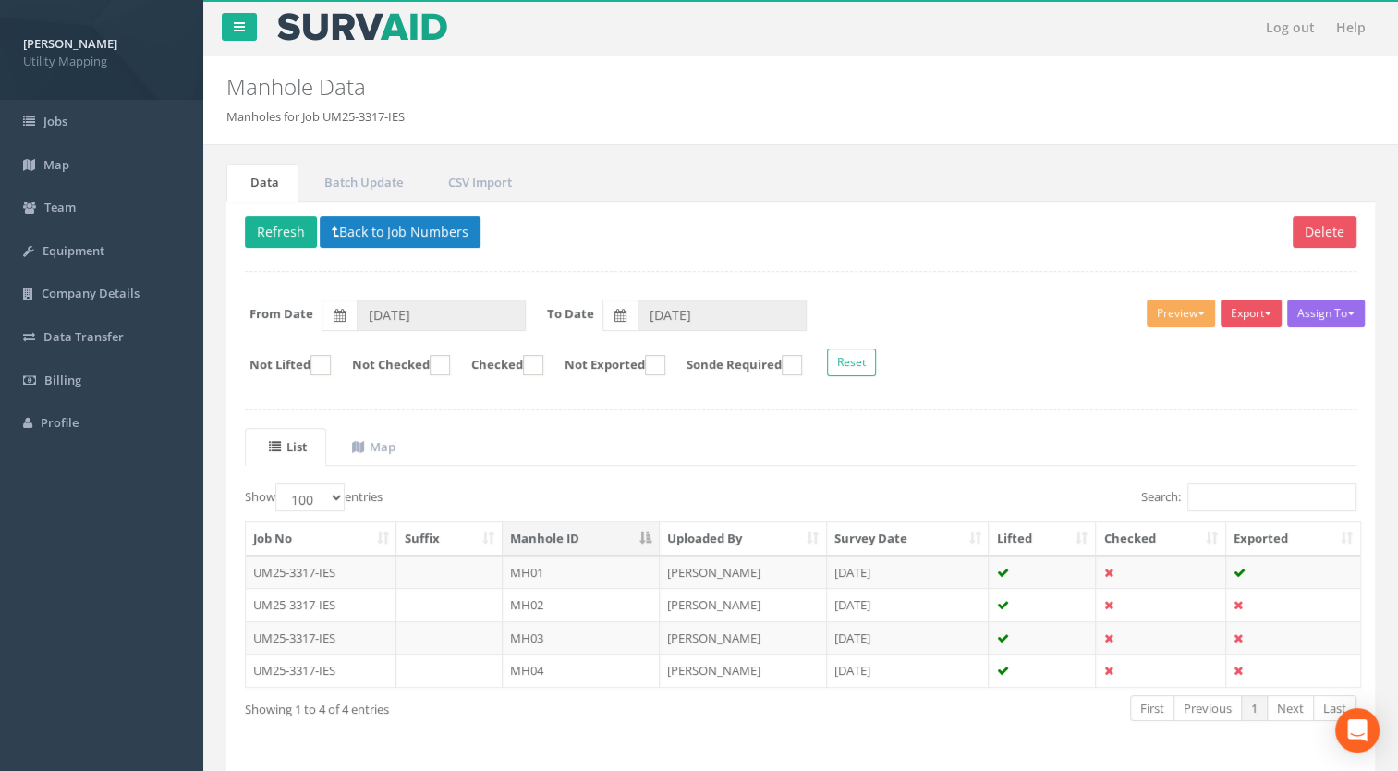
click at [364, 596] on td "UM25-3317-IES" at bounding box center [321, 604] width 151 height 33
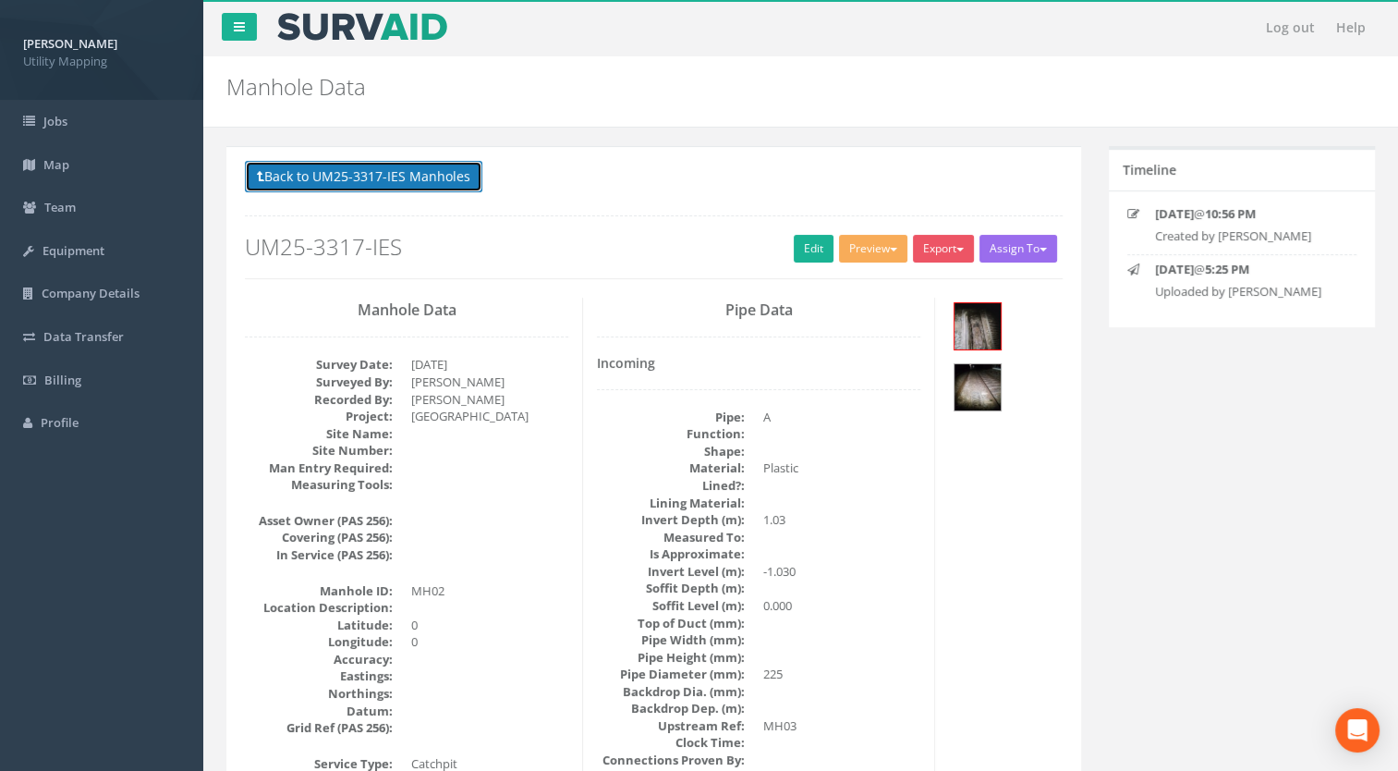
click at [448, 182] on button "Back to UM25-3317-IES Manholes" at bounding box center [363, 176] width 237 height 31
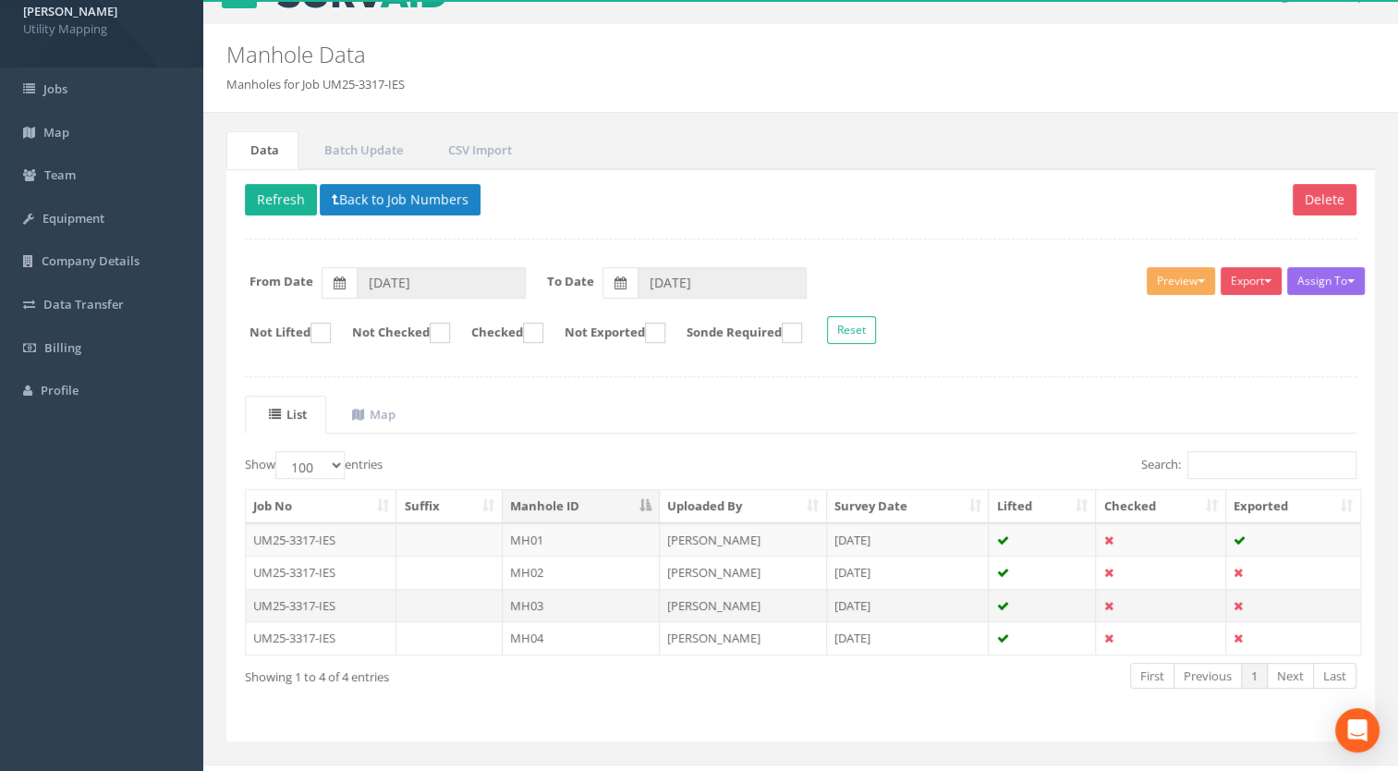
scroll to position [58, 0]
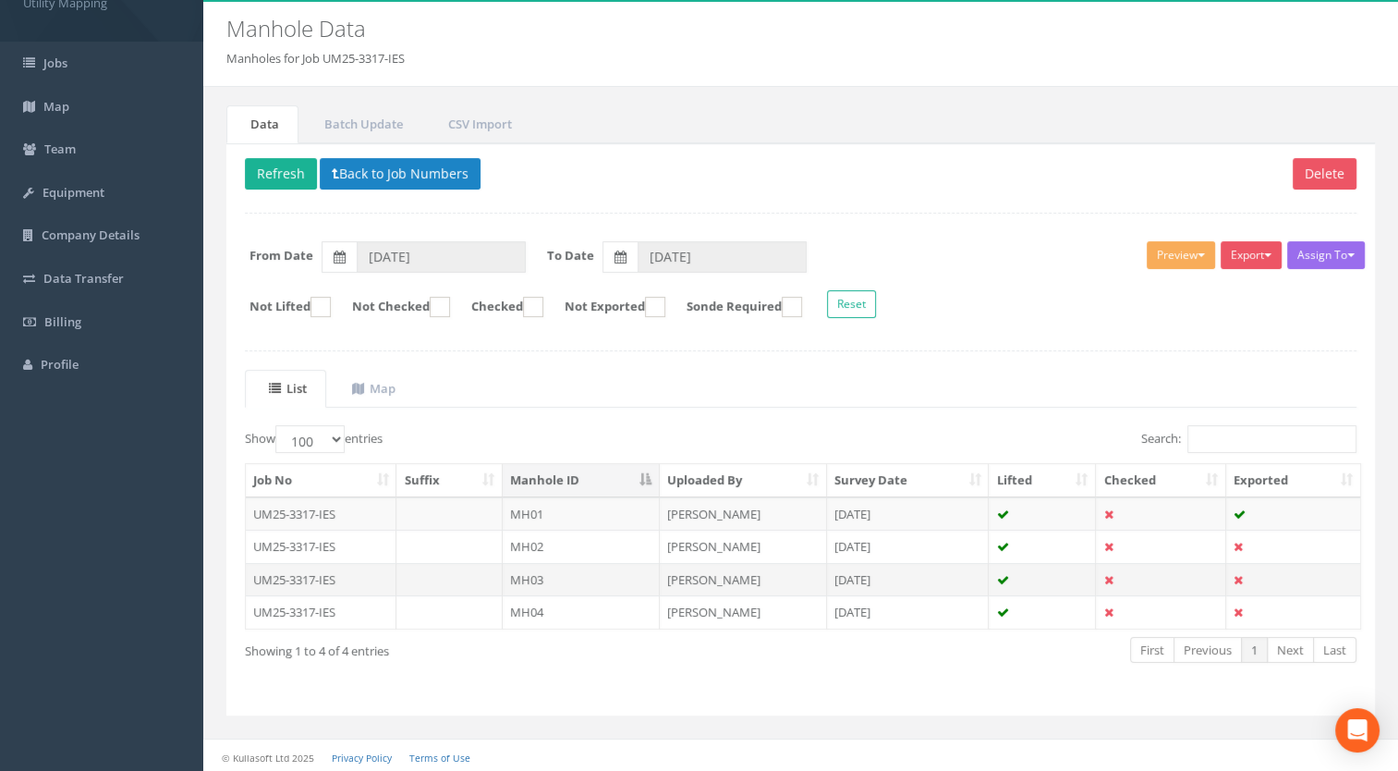
click at [538, 571] on td "MH03" at bounding box center [581, 579] width 157 height 33
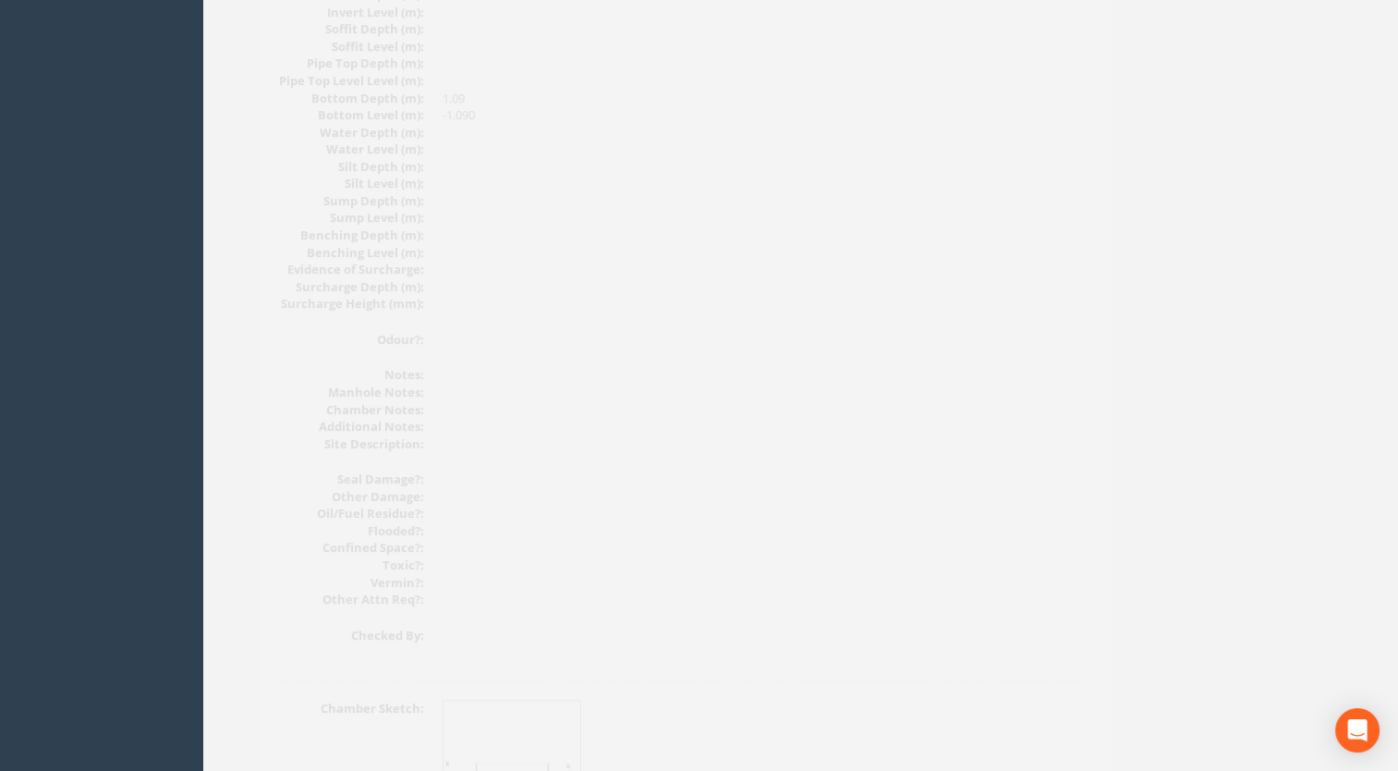
scroll to position [2078, 0]
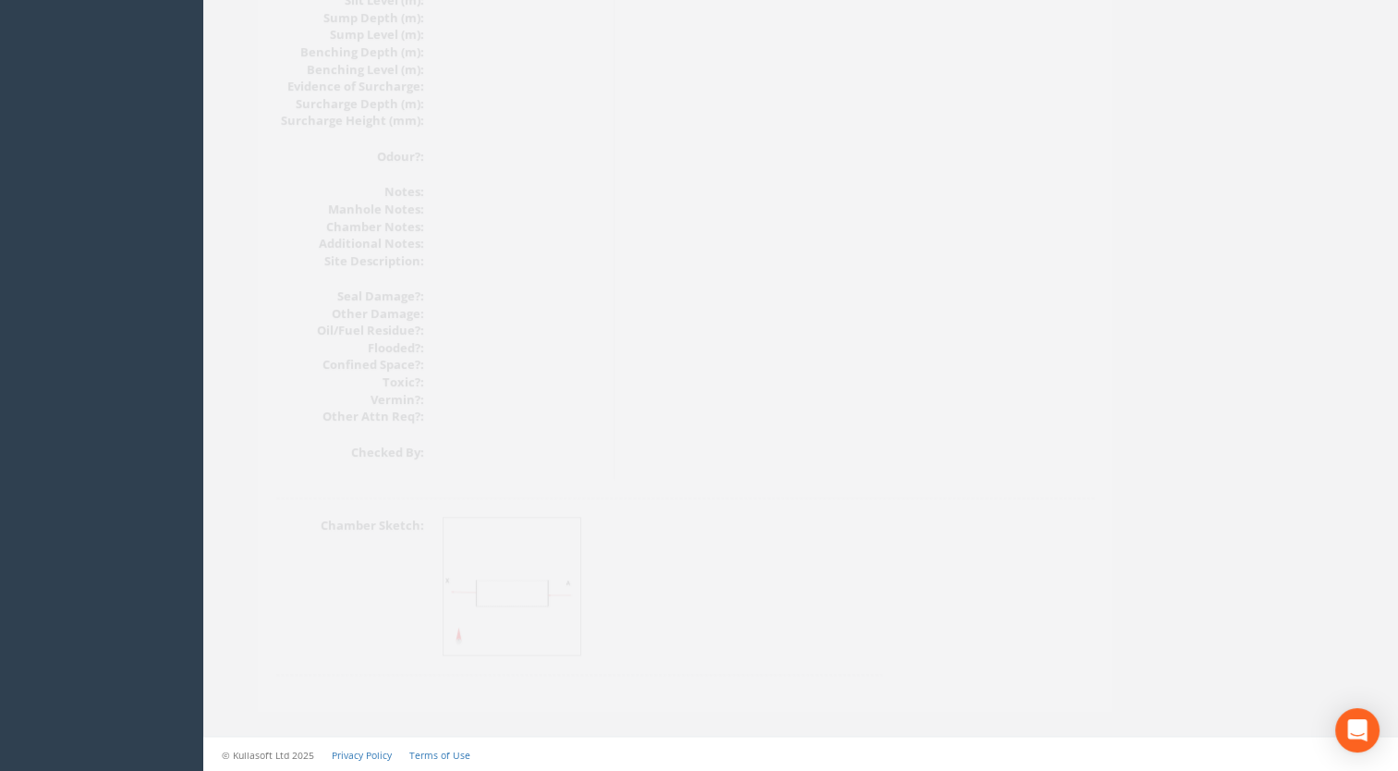
click at [529, 553] on img at bounding box center [481, 586] width 139 height 139
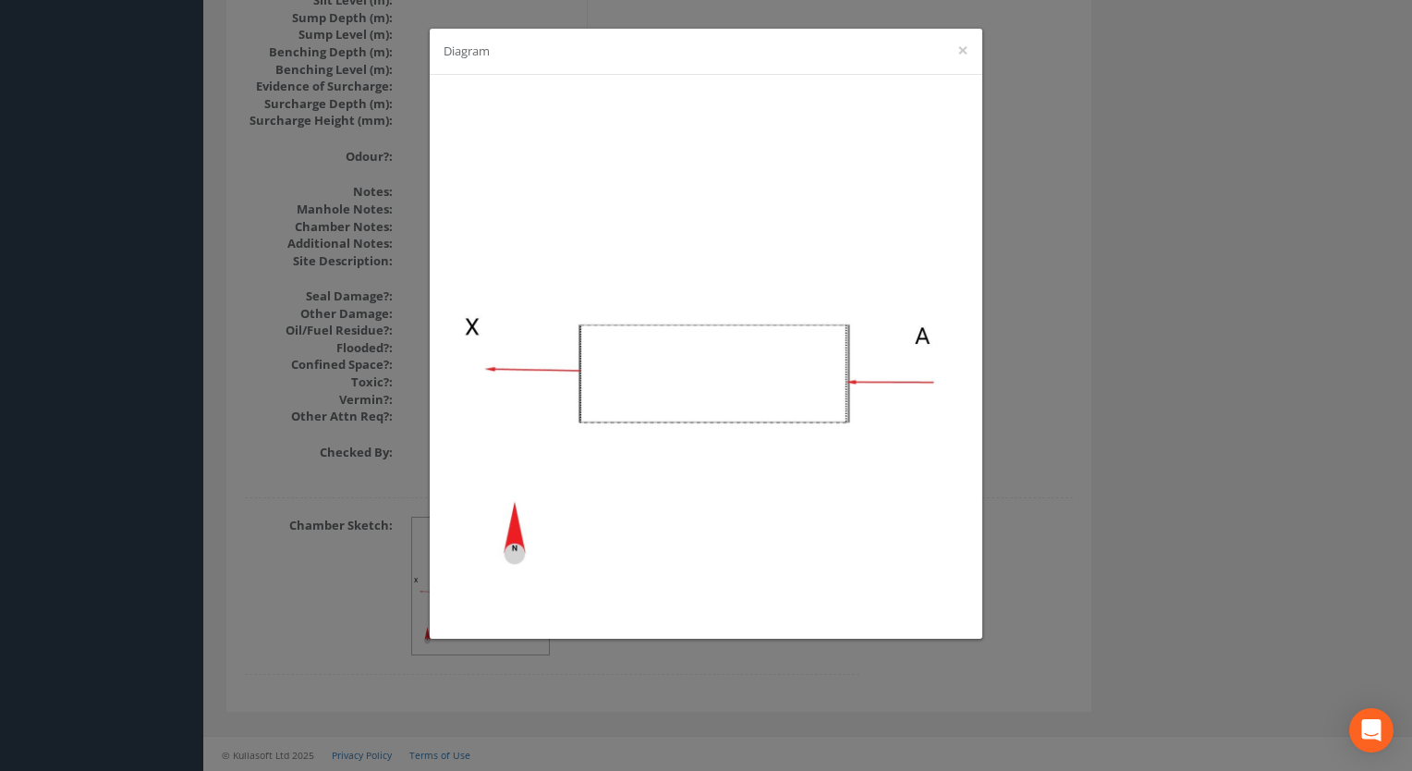
click at [1270, 445] on div "Diagram ×" at bounding box center [706, 385] width 1412 height 771
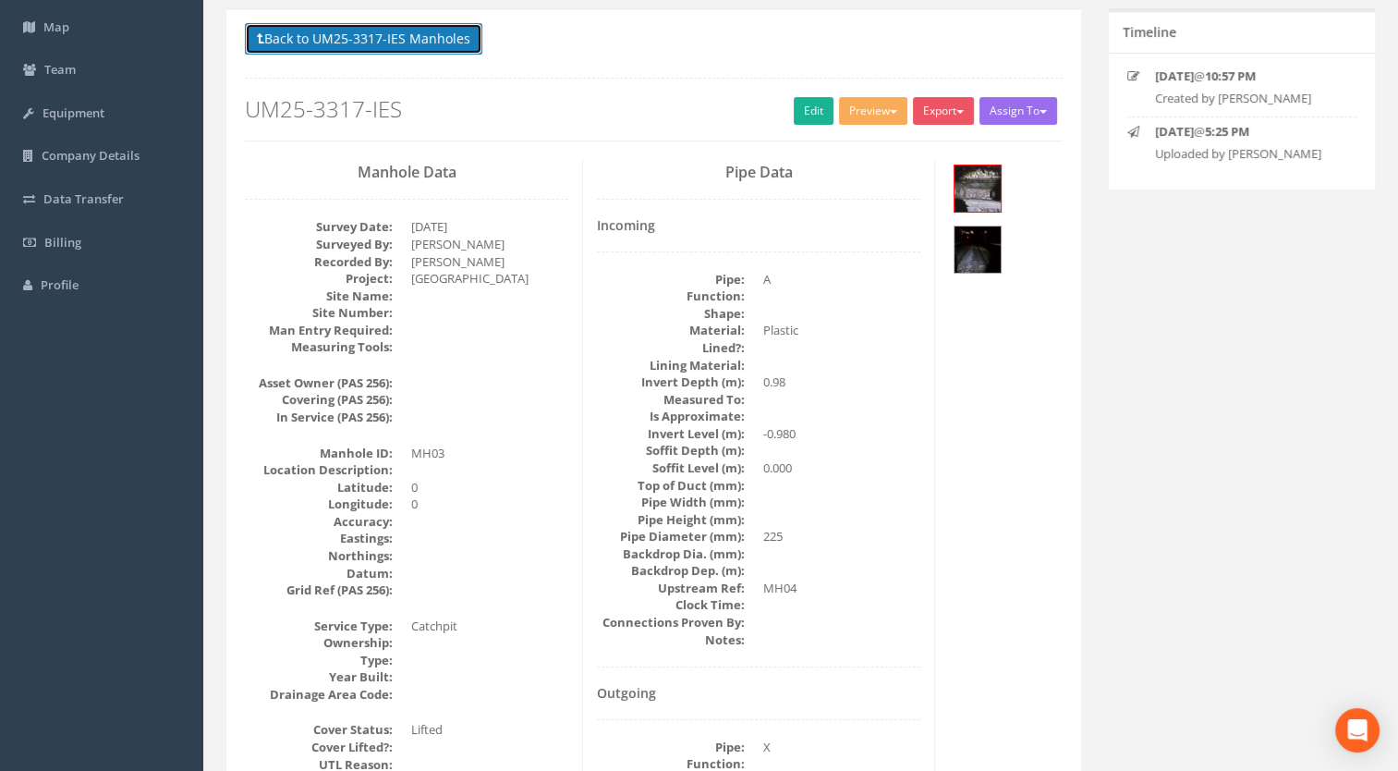
click at [348, 46] on button "Back to UM25-3317-IES Manholes" at bounding box center [363, 38] width 237 height 31
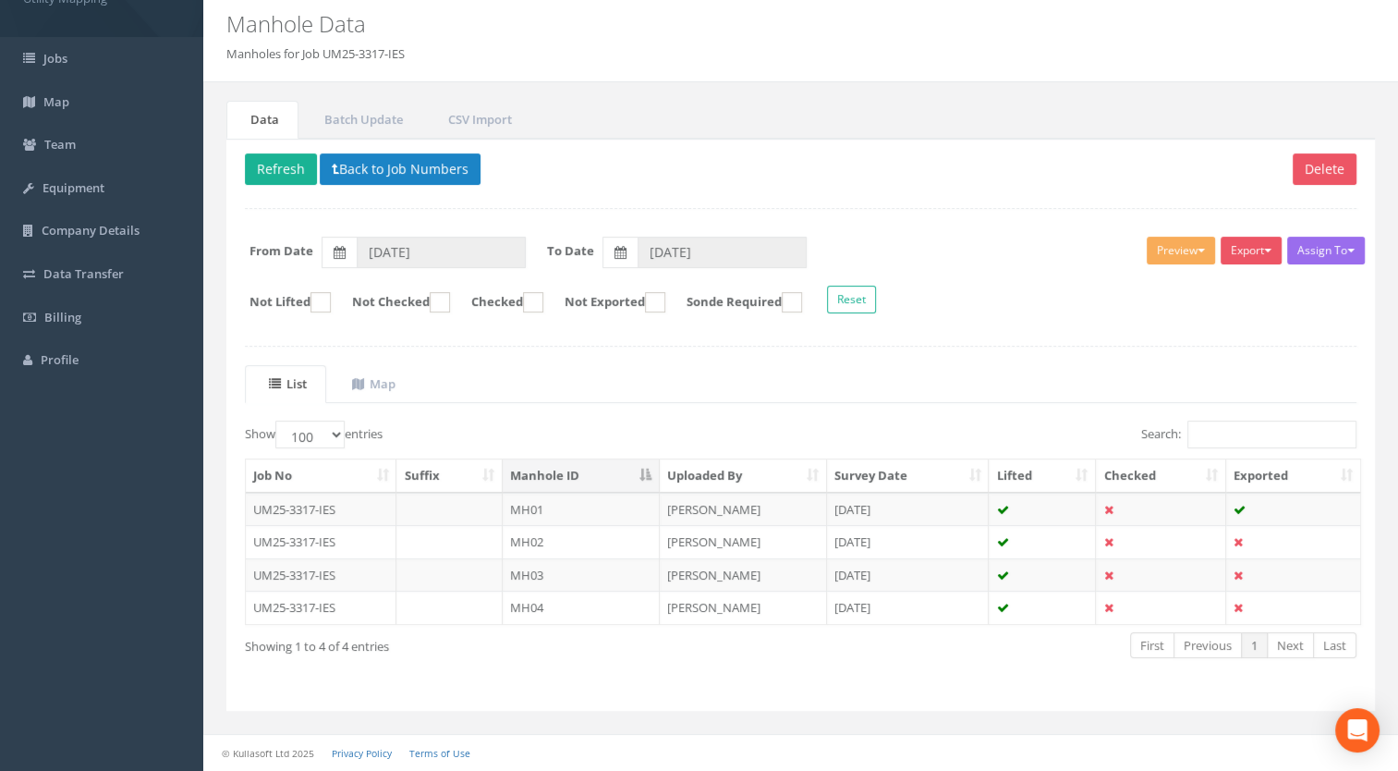
scroll to position [58, 0]
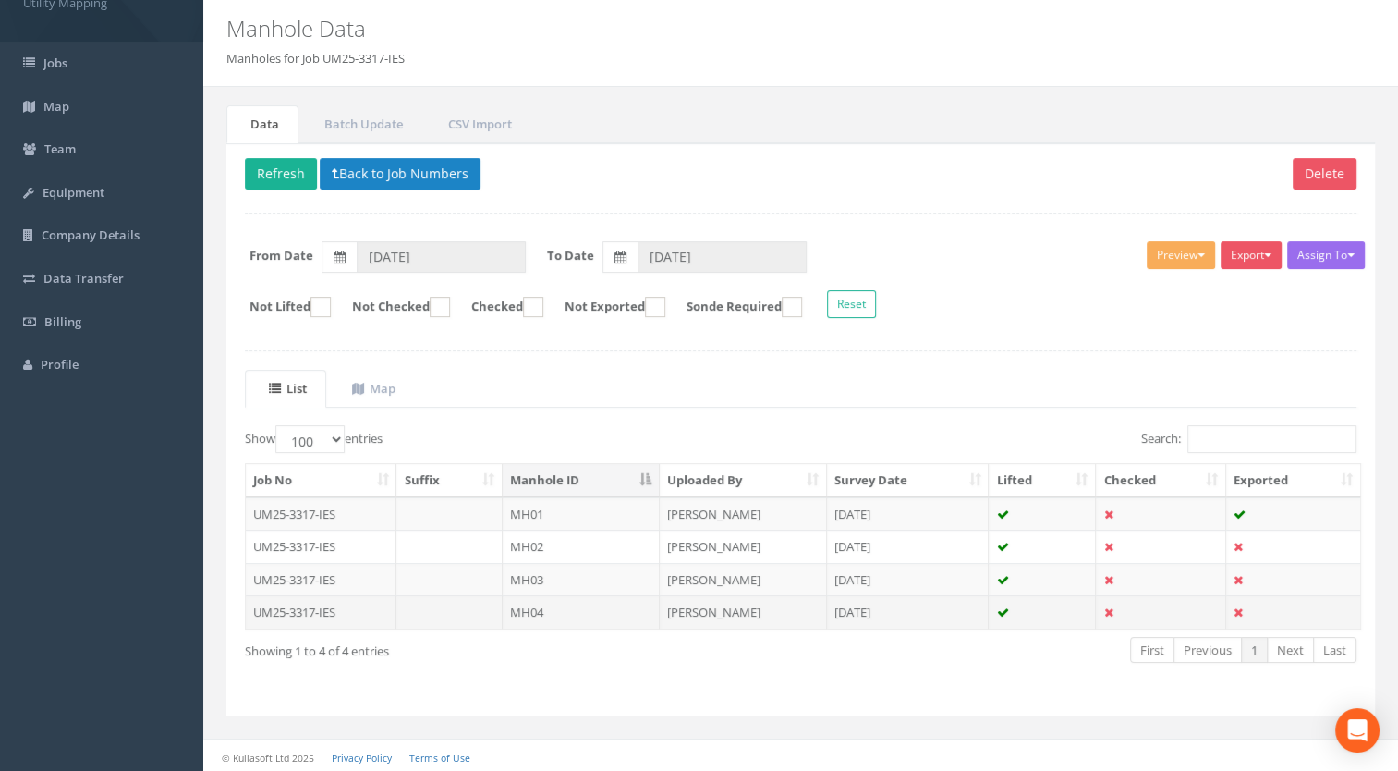
click at [555, 611] on td "MH04" at bounding box center [581, 611] width 157 height 33
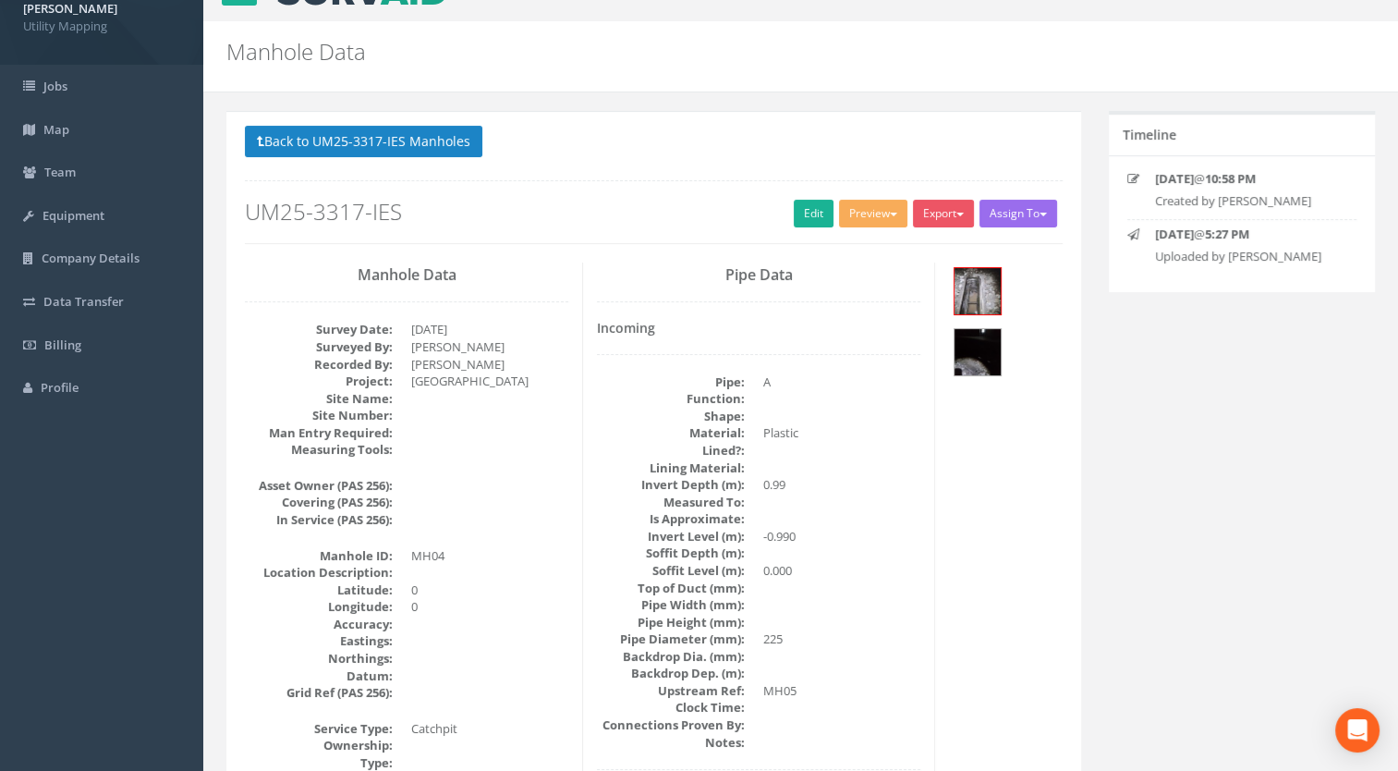
scroll to position [0, 0]
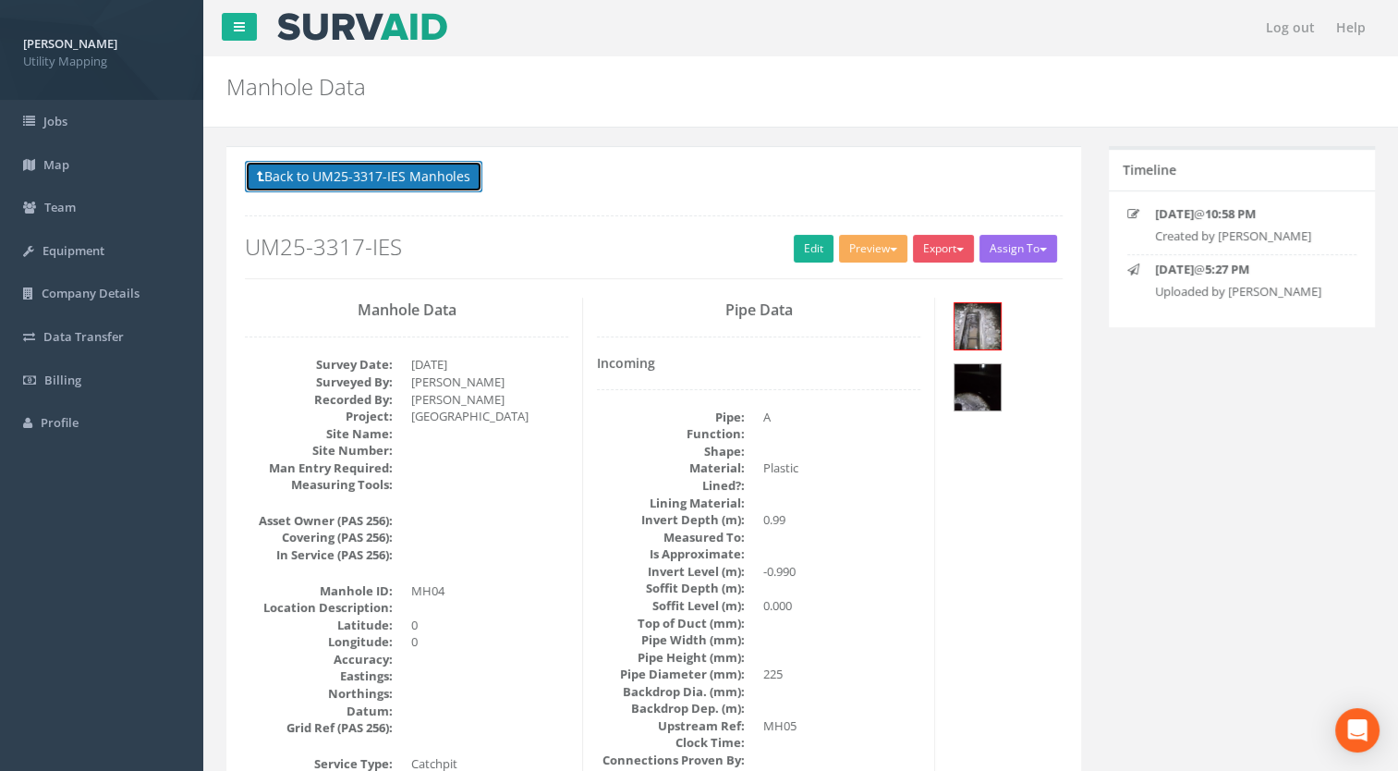
click at [417, 183] on button "Back to UM25-3317-IES Manholes" at bounding box center [363, 176] width 237 height 31
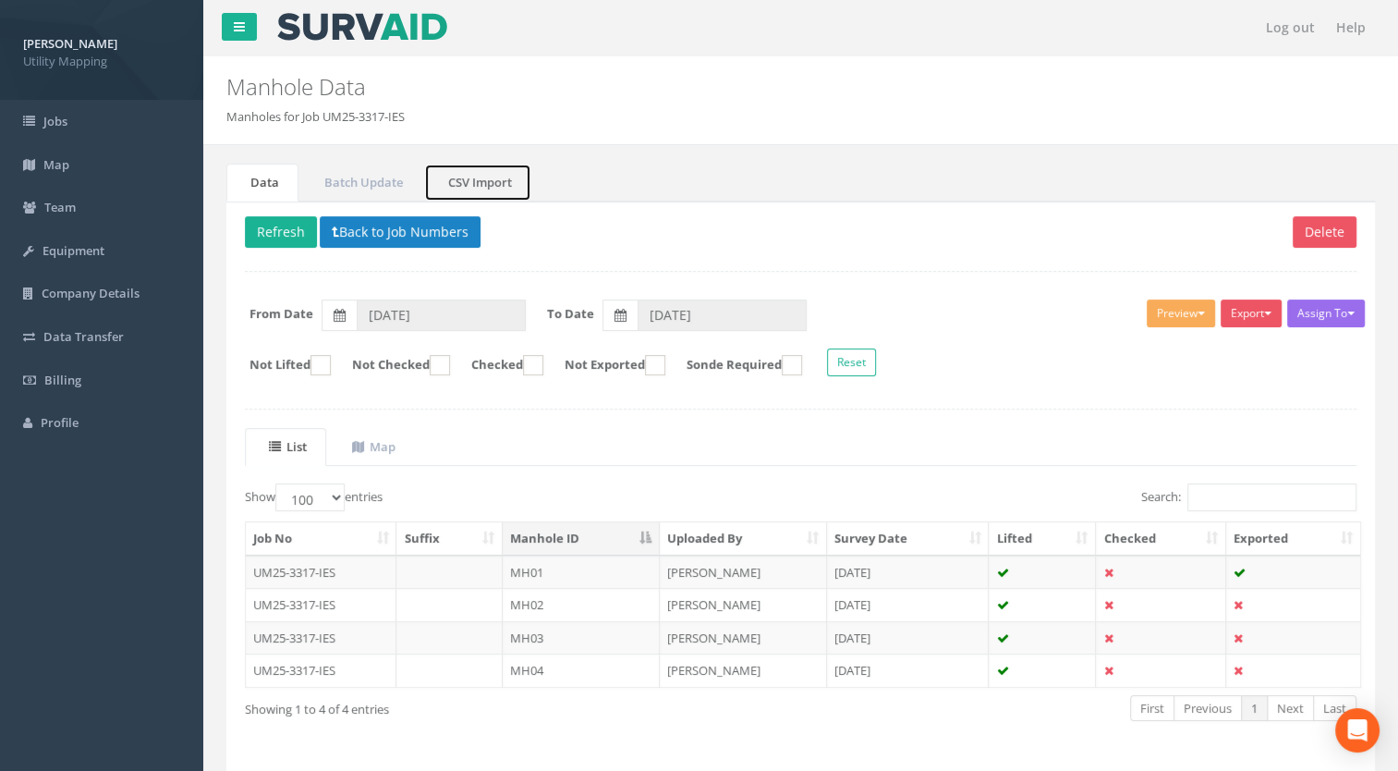
click at [509, 173] on link "CSV Import" at bounding box center [477, 183] width 107 height 38
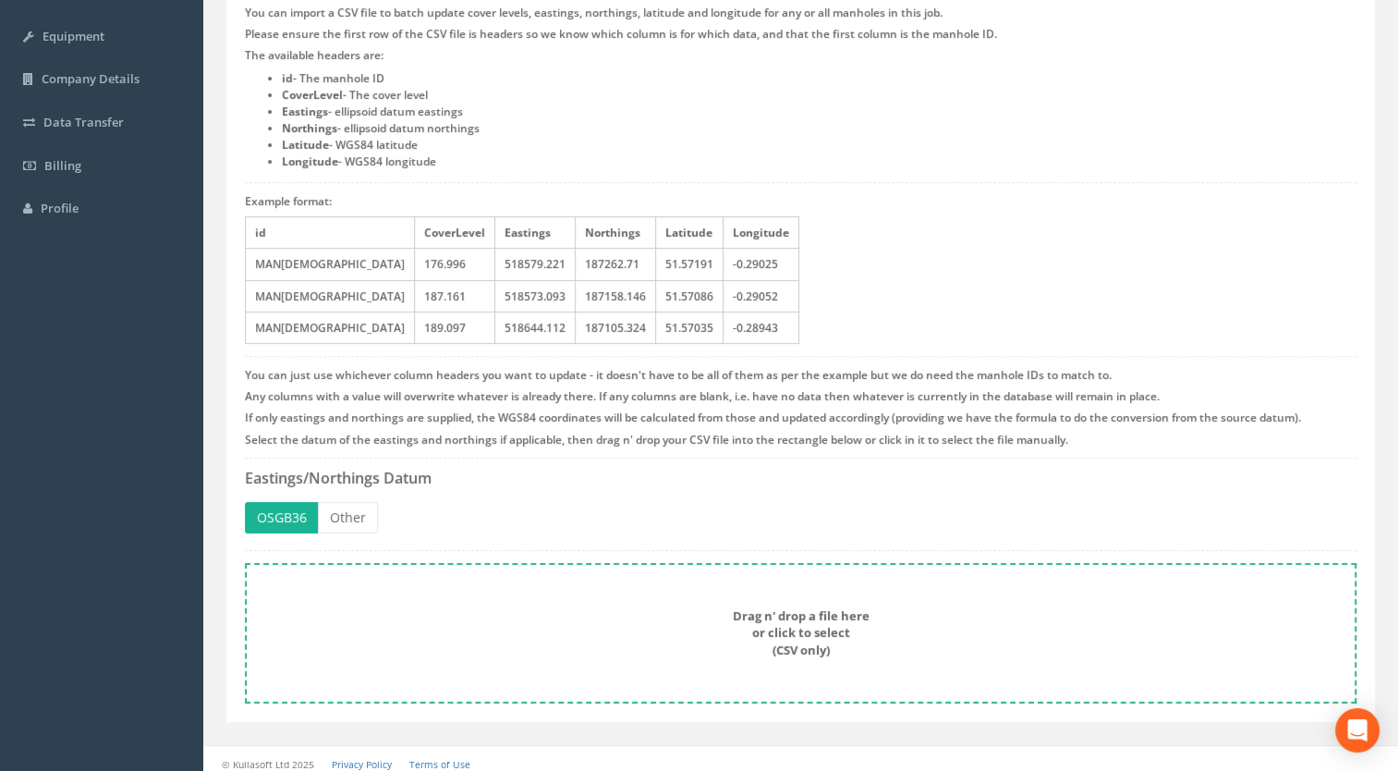
scroll to position [223, 0]
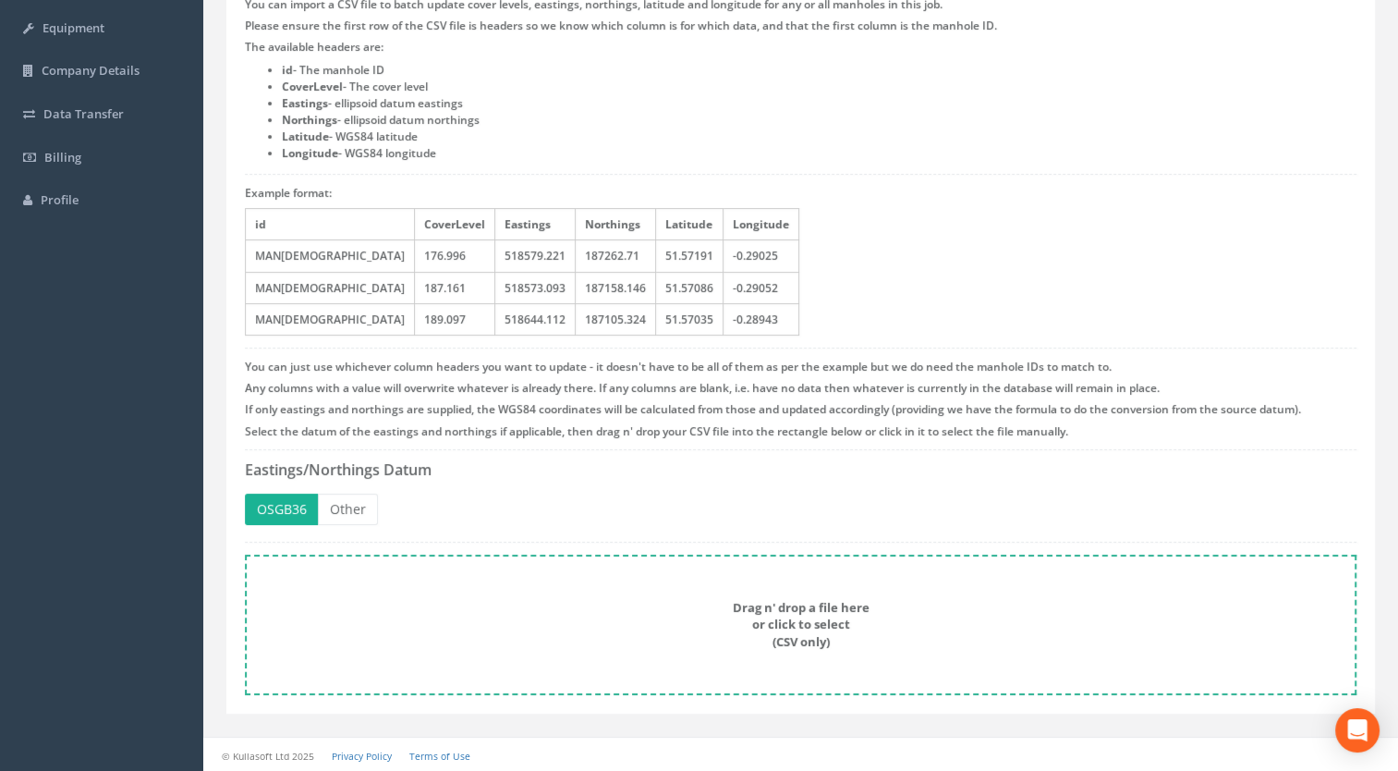
click at [728, 614] on div "Drag n' drop a file here or click to select (CSV only)" at bounding box center [800, 625] width 1071 height 52
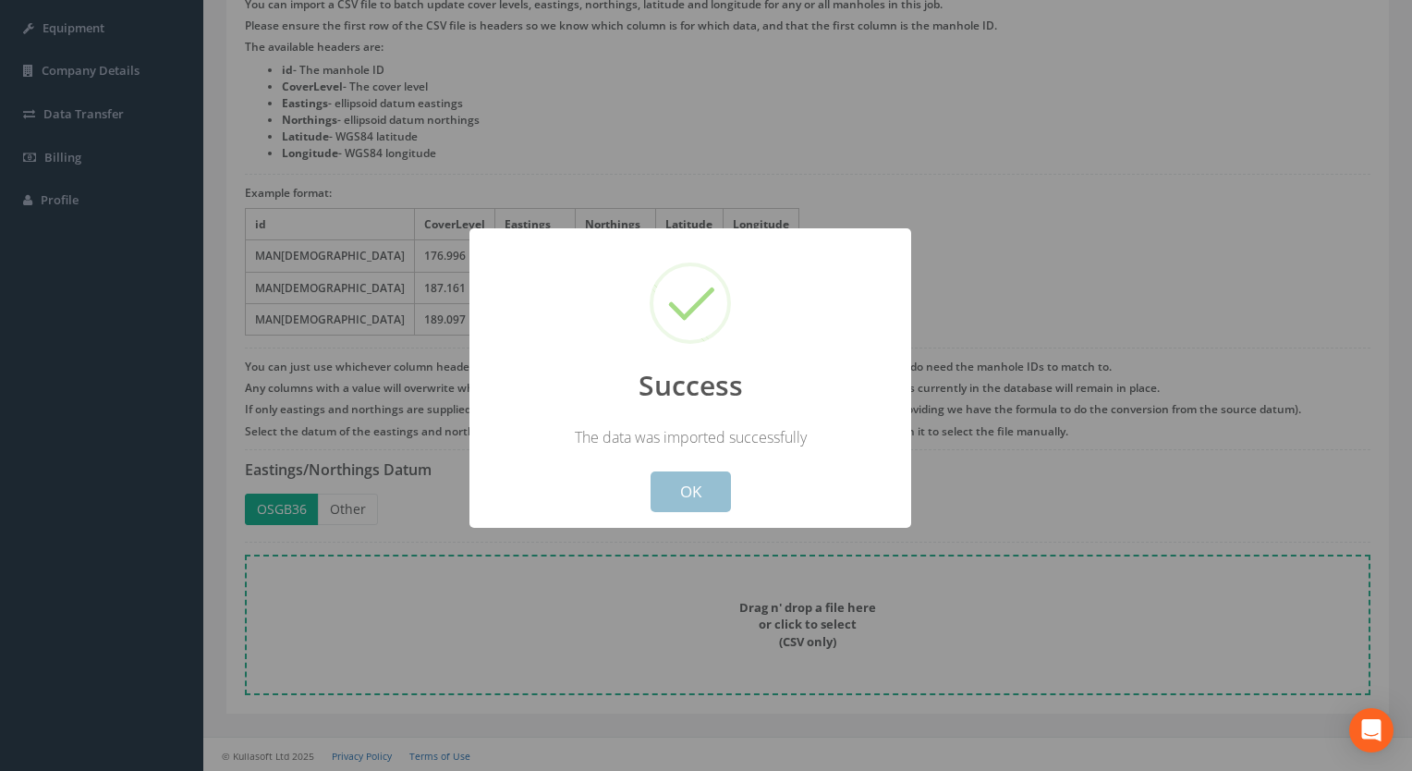
click at [687, 482] on button "OK" at bounding box center [690, 491] width 80 height 41
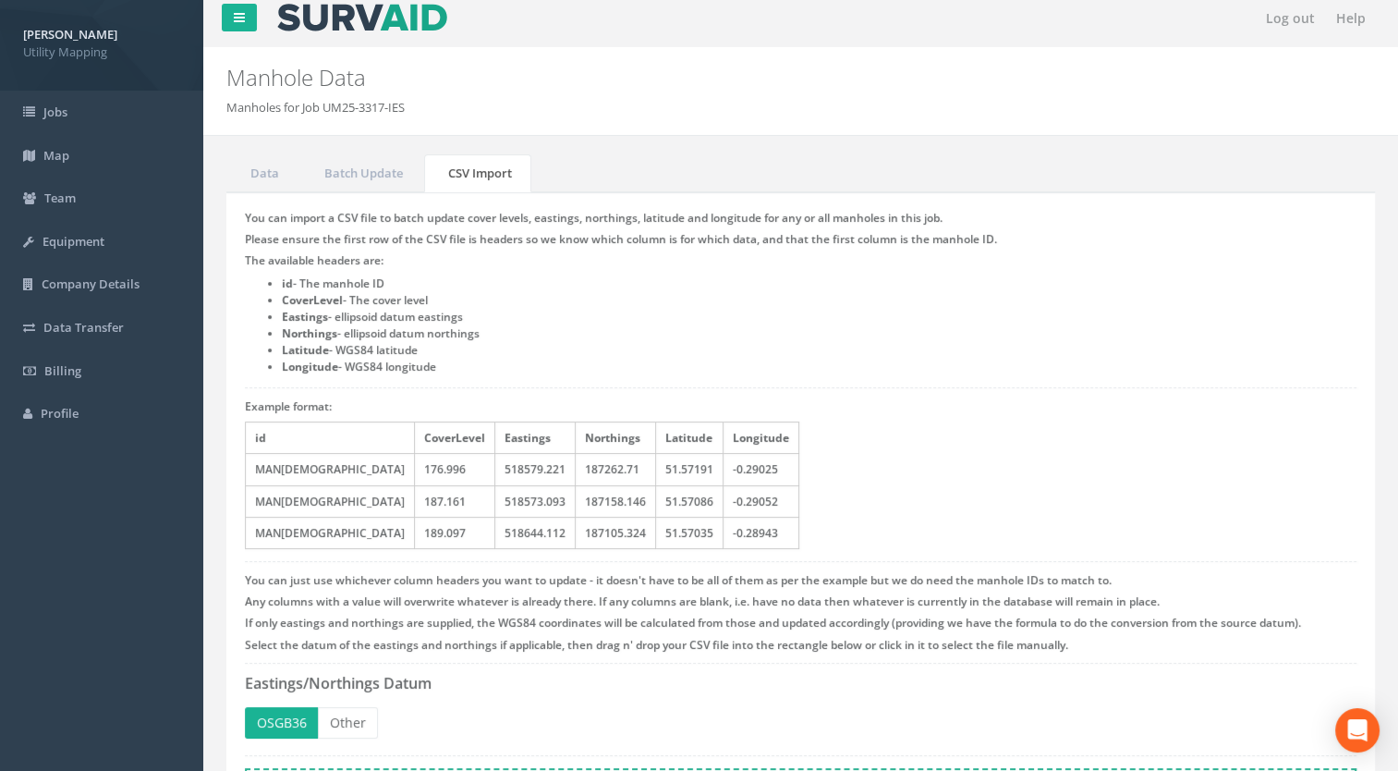
scroll to position [0, 0]
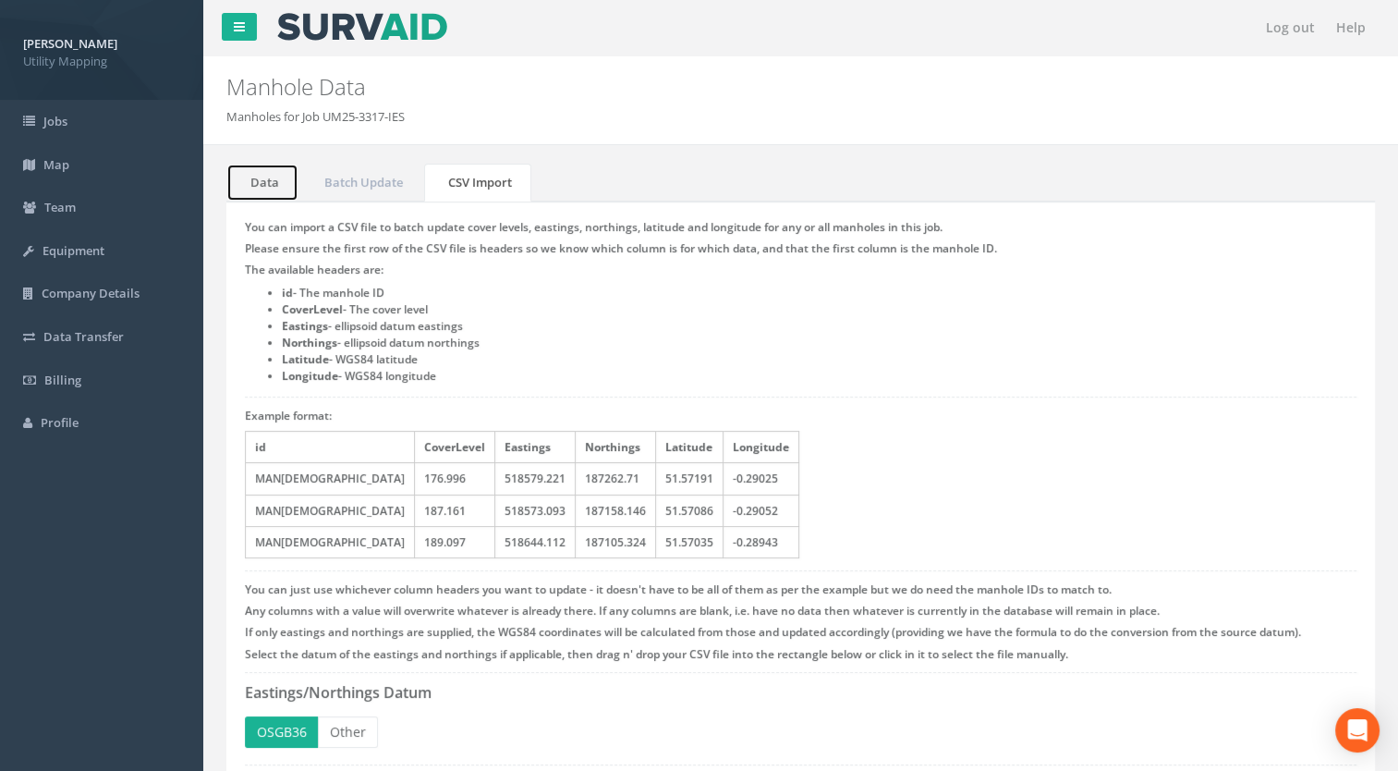
click at [266, 188] on link "Data" at bounding box center [262, 183] width 72 height 38
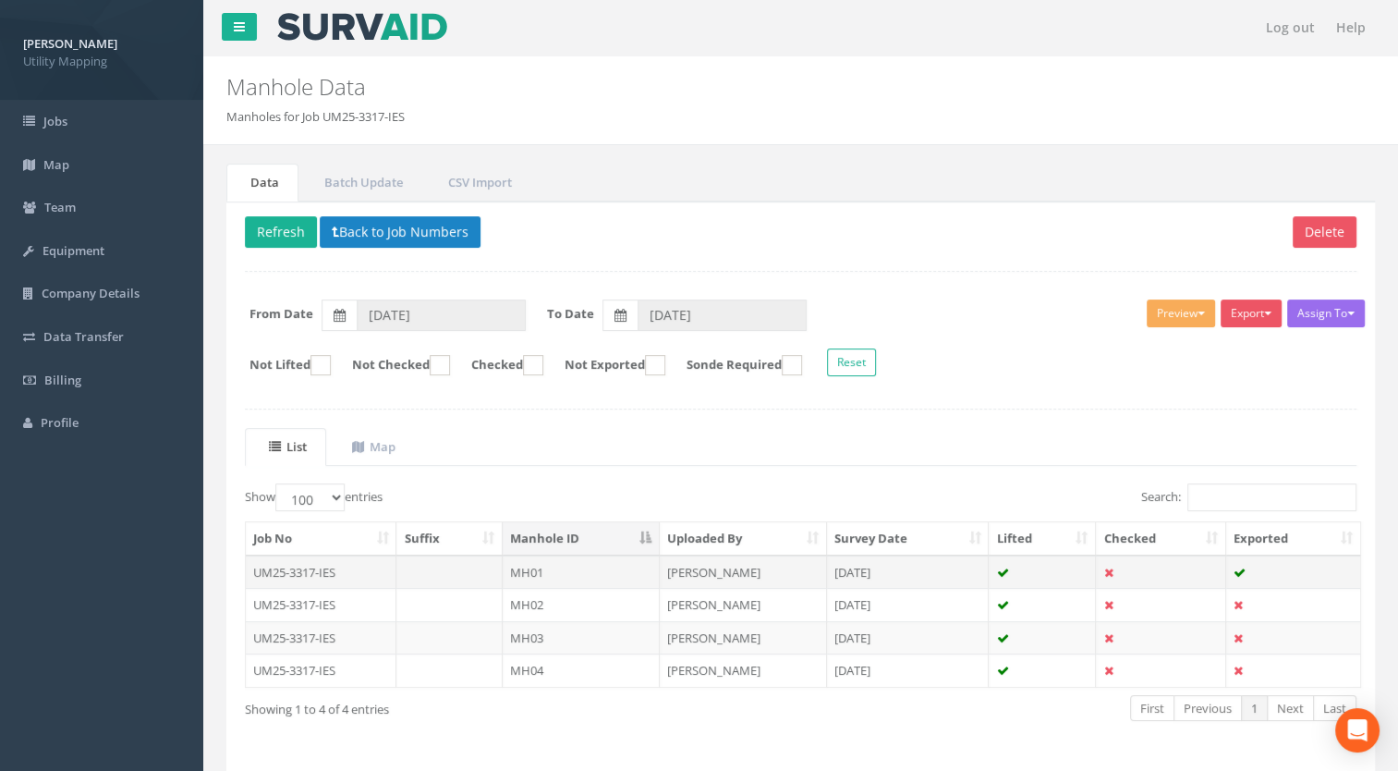
click at [535, 574] on td "MH01" at bounding box center [581, 571] width 157 height 33
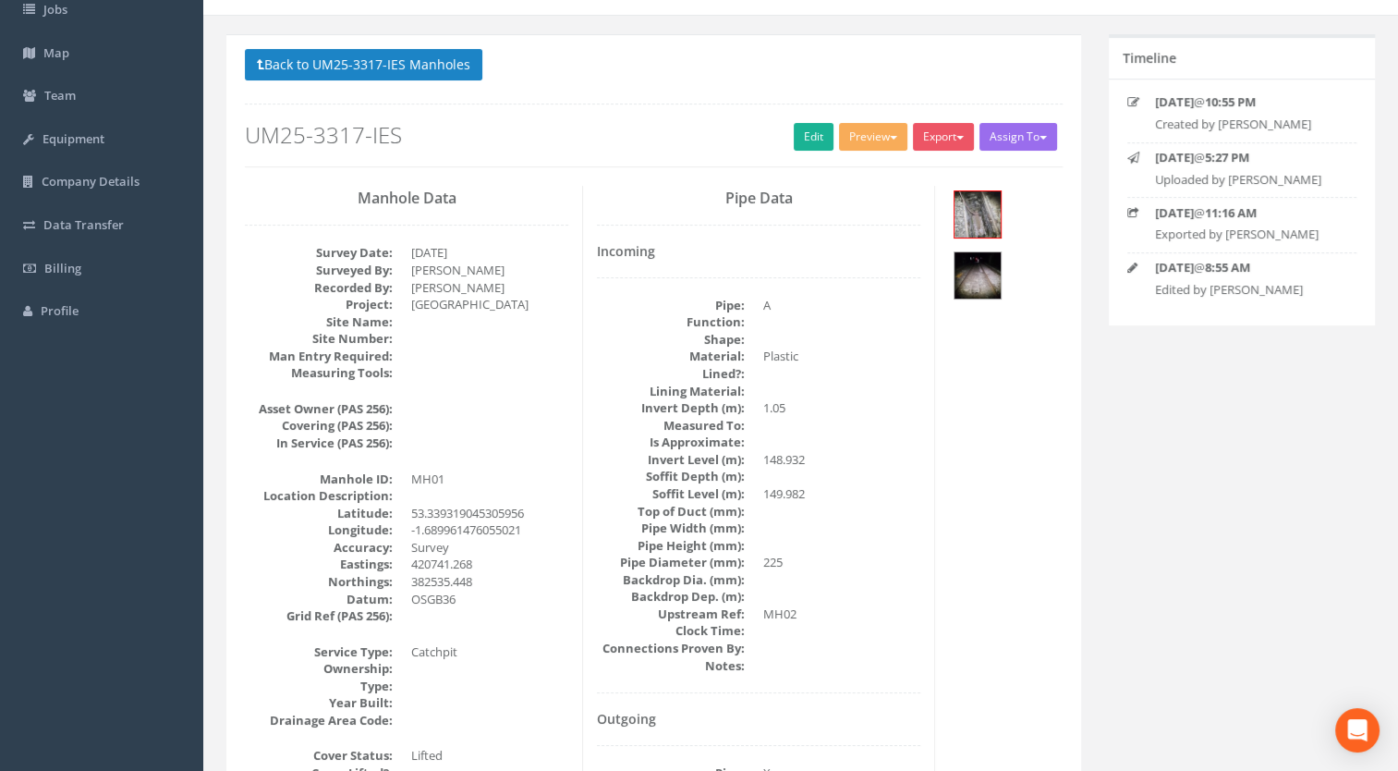
scroll to position [185, 0]
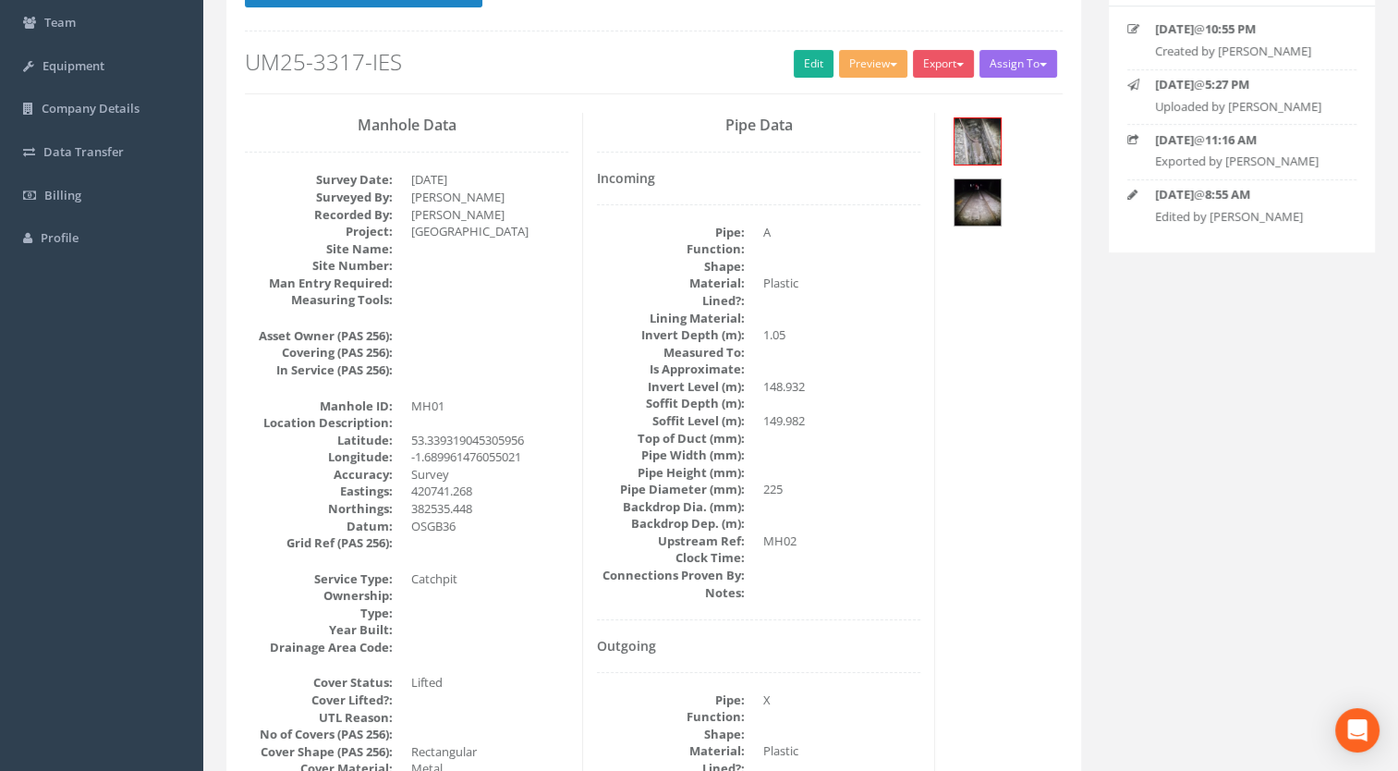
click at [521, 485] on dd "420741.268" at bounding box center [489, 491] width 157 height 18
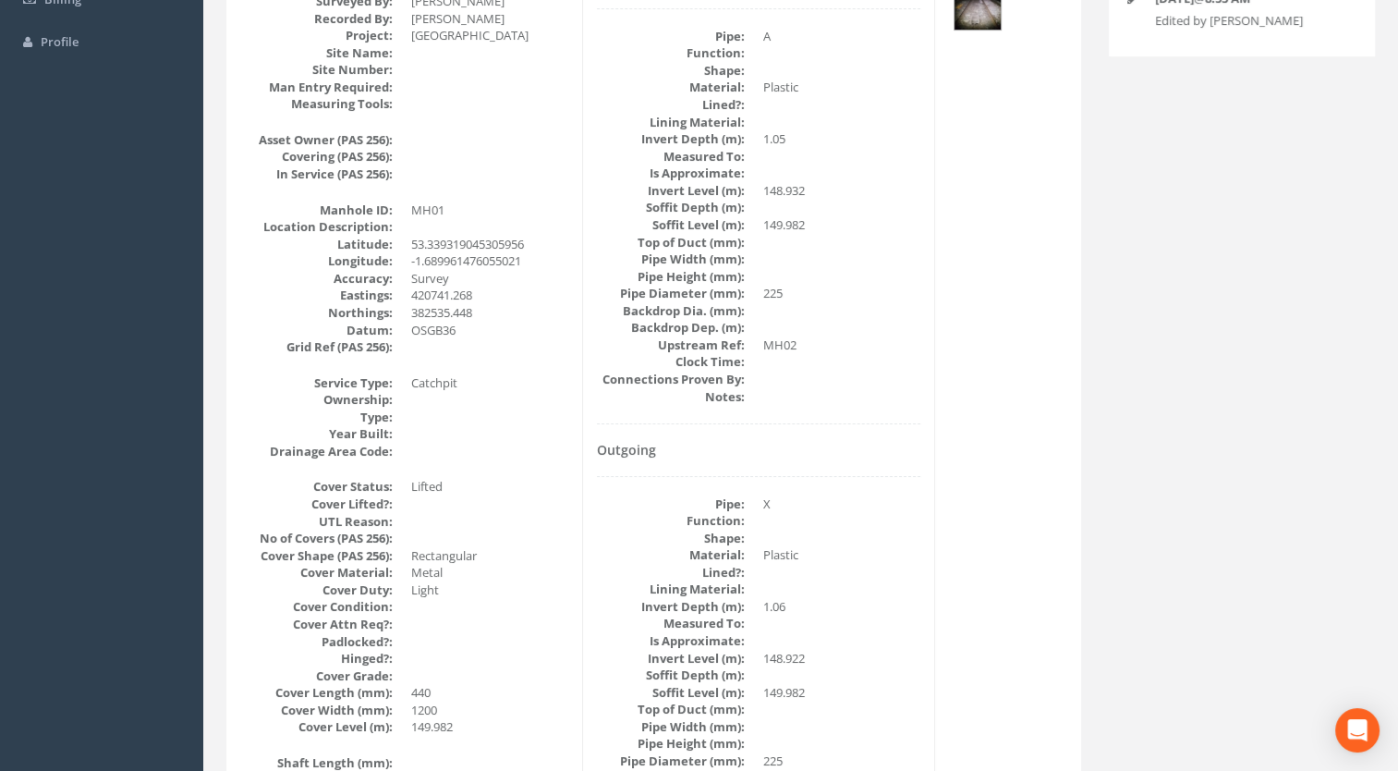
scroll to position [0, 0]
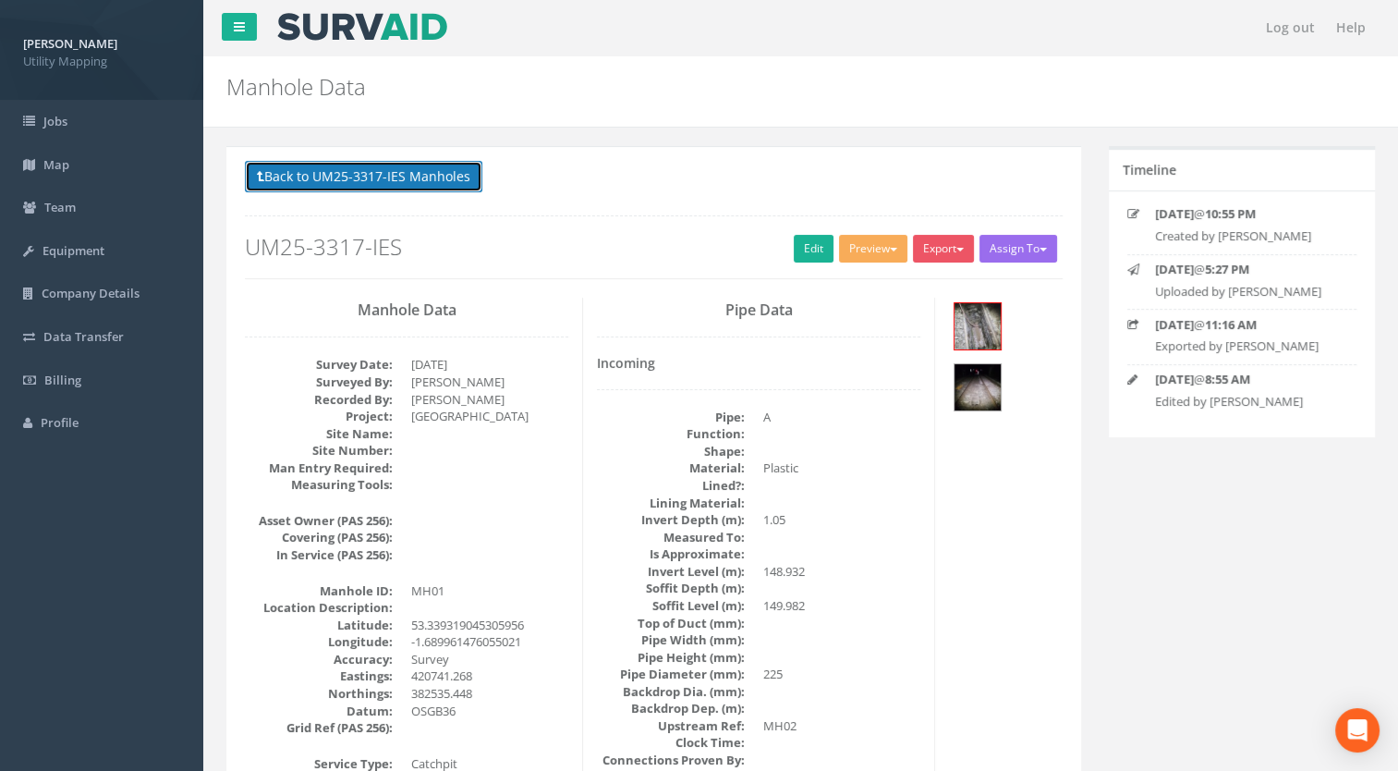
click at [443, 183] on button "Back to UM25-3317-IES Manholes" at bounding box center [363, 176] width 237 height 31
